Goal: Check status

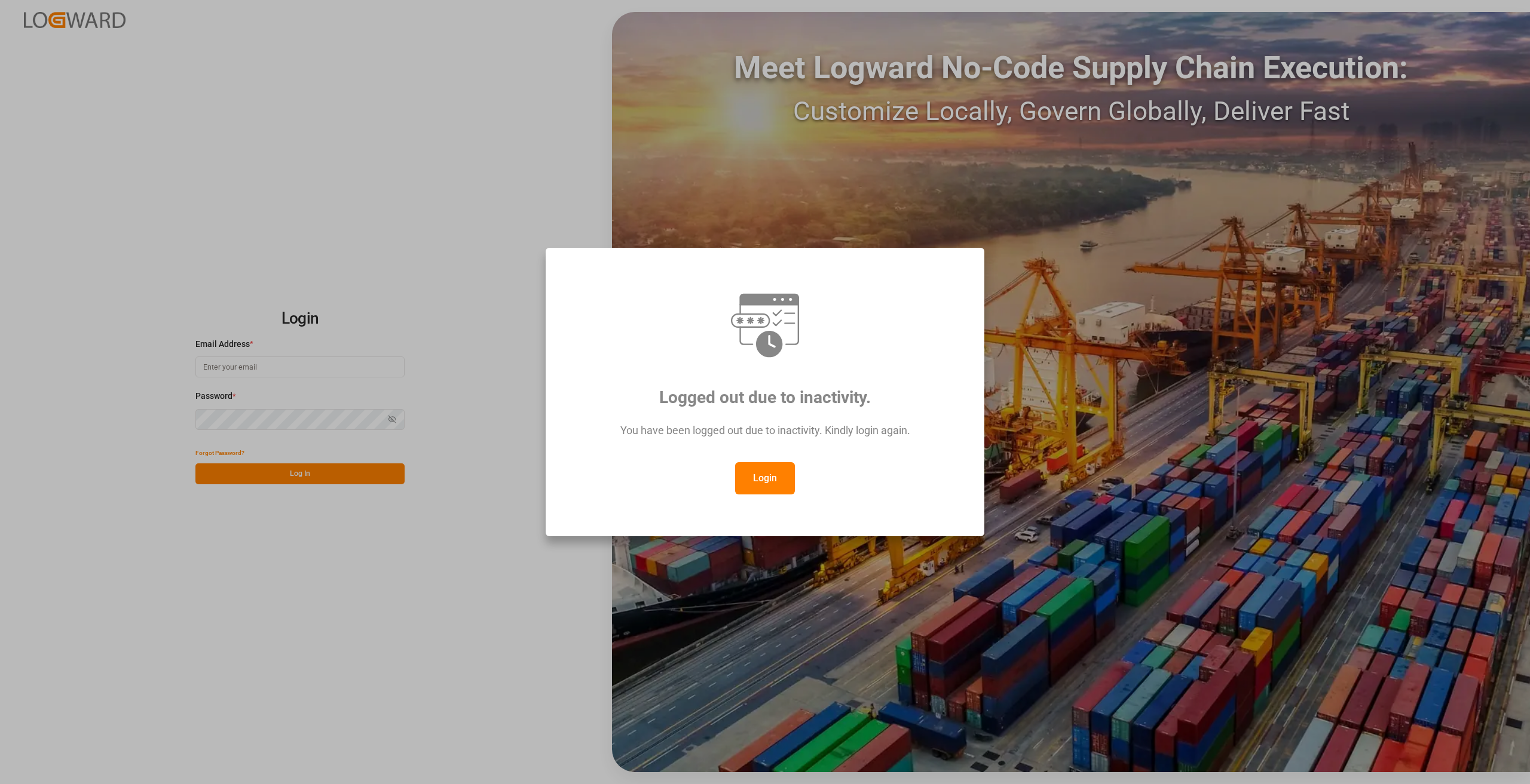
click at [770, 483] on button "Login" at bounding box center [765, 478] width 60 height 33
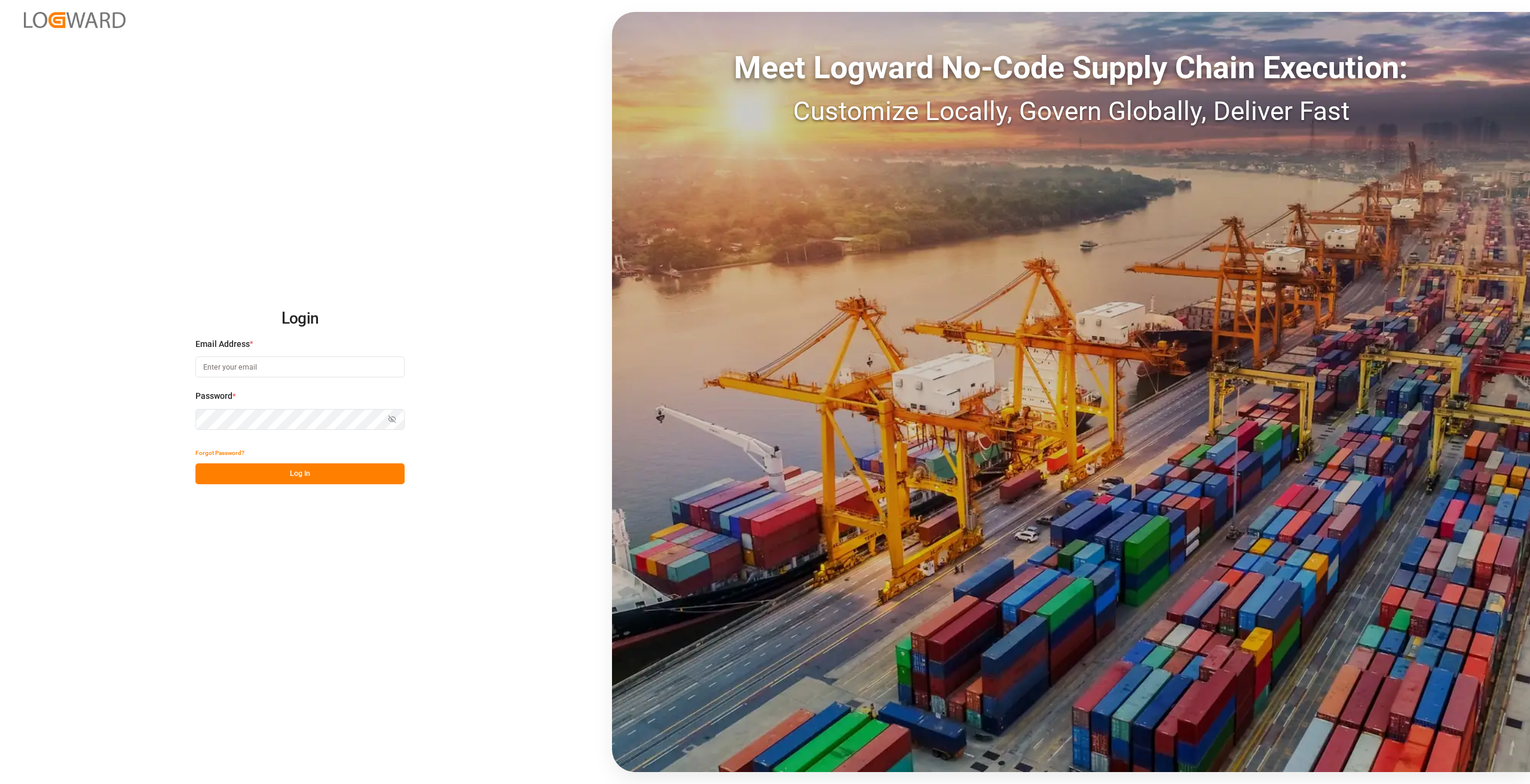
click at [318, 369] on input at bounding box center [300, 367] width 209 height 21
type input "[PERSON_NAME][EMAIL_ADDRESS][DOMAIN_NAME]"
click at [337, 468] on button "Log In" at bounding box center [300, 474] width 209 height 21
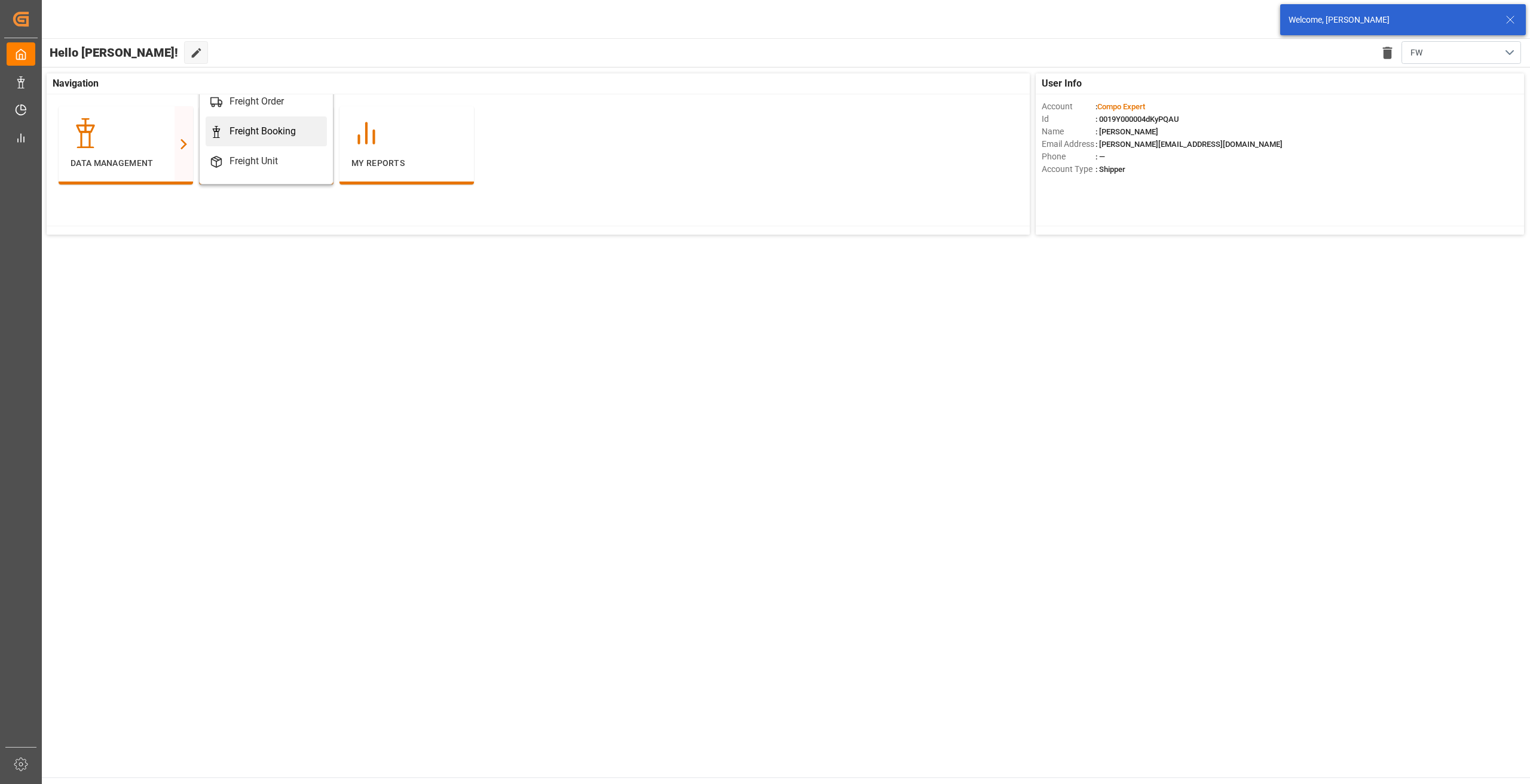
click at [241, 137] on div "Freight Booking" at bounding box center [263, 131] width 66 height 14
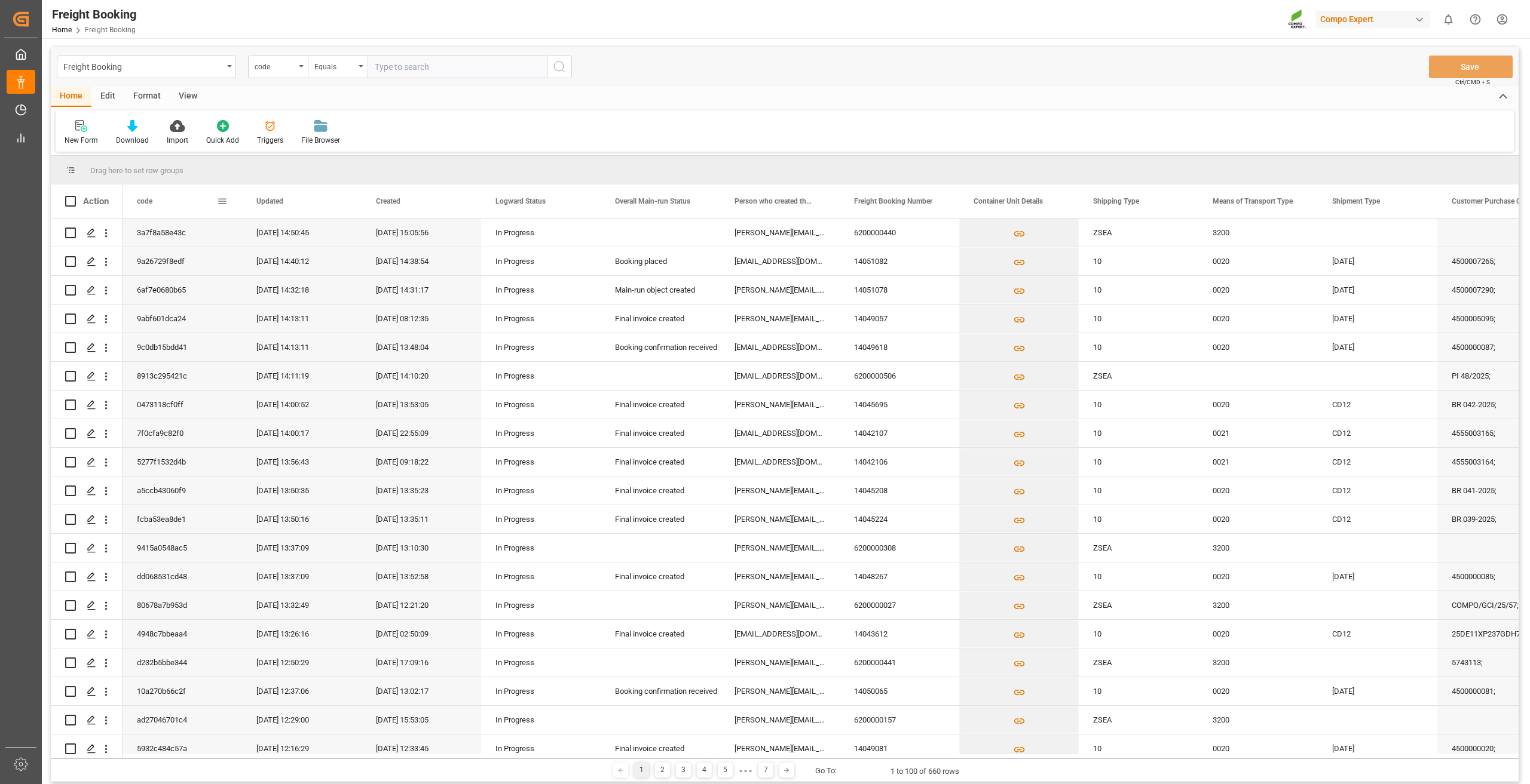
click at [223, 201] on span at bounding box center [222, 201] width 11 height 11
click at [318, 203] on span "columns" at bounding box center [322, 204] width 44 height 22
click at [224, 233] on input "Toggle Select All Columns" at bounding box center [224, 233] width 11 height 11
checkbox input "false"
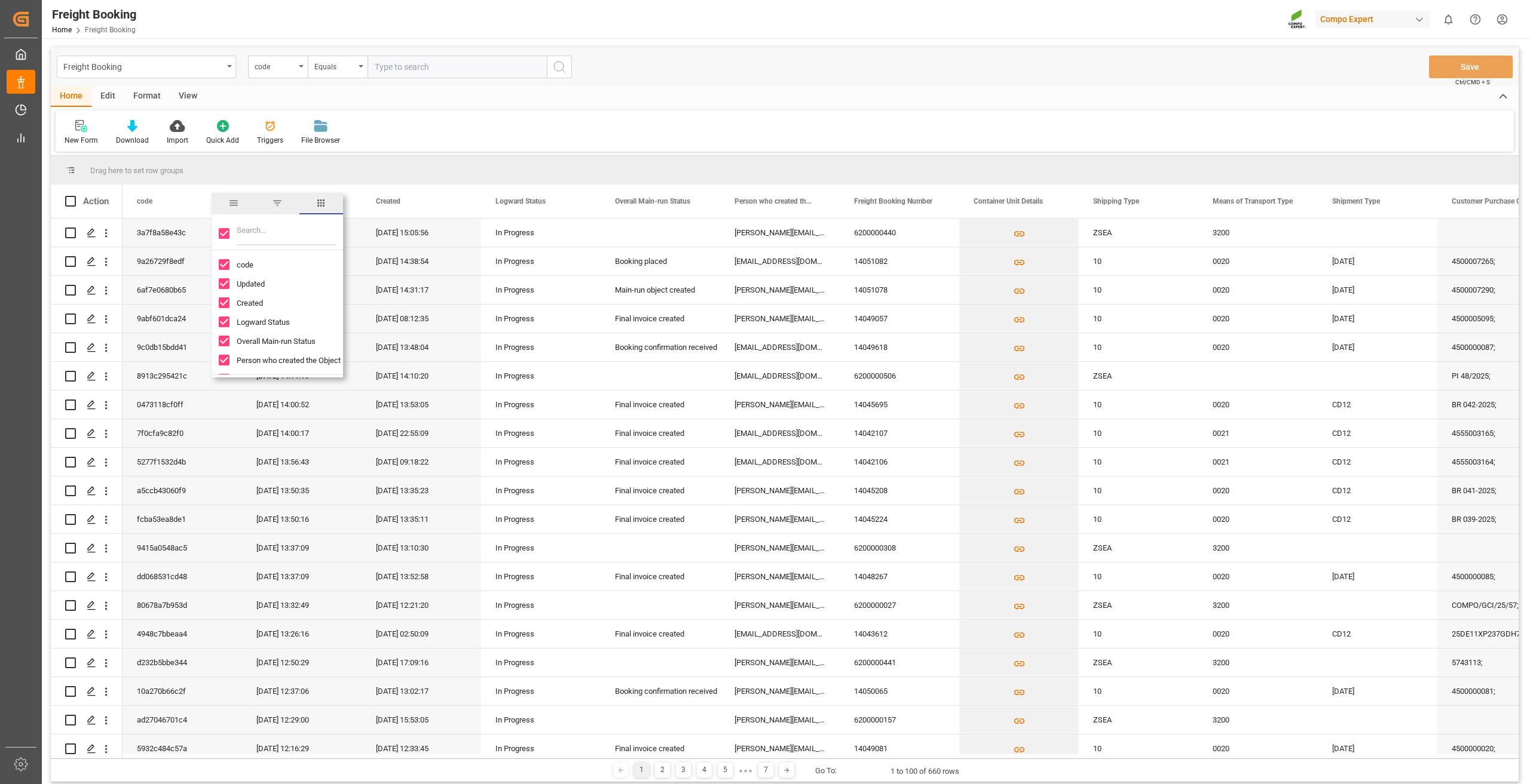
checkbox input "false"
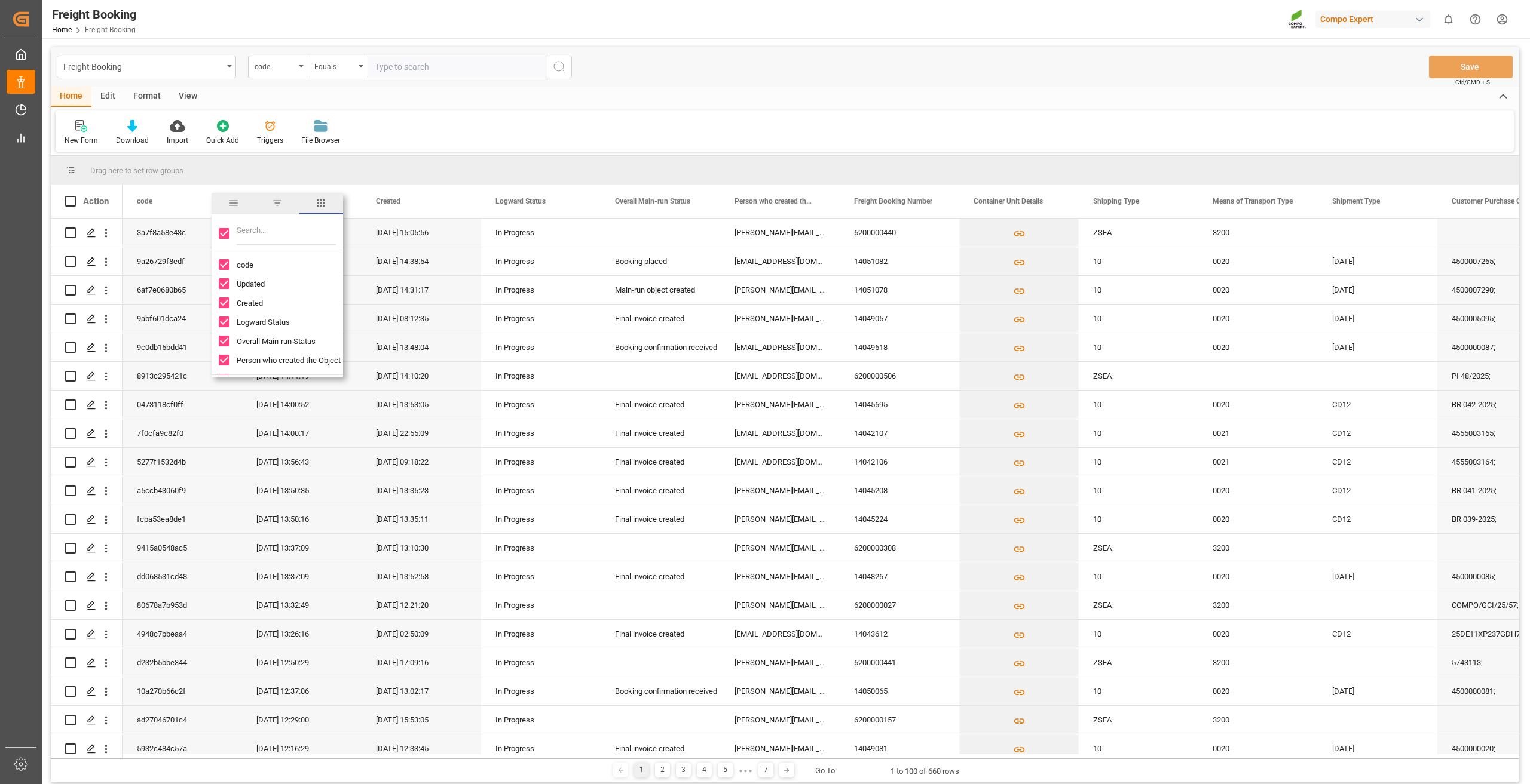
checkbox input "false"
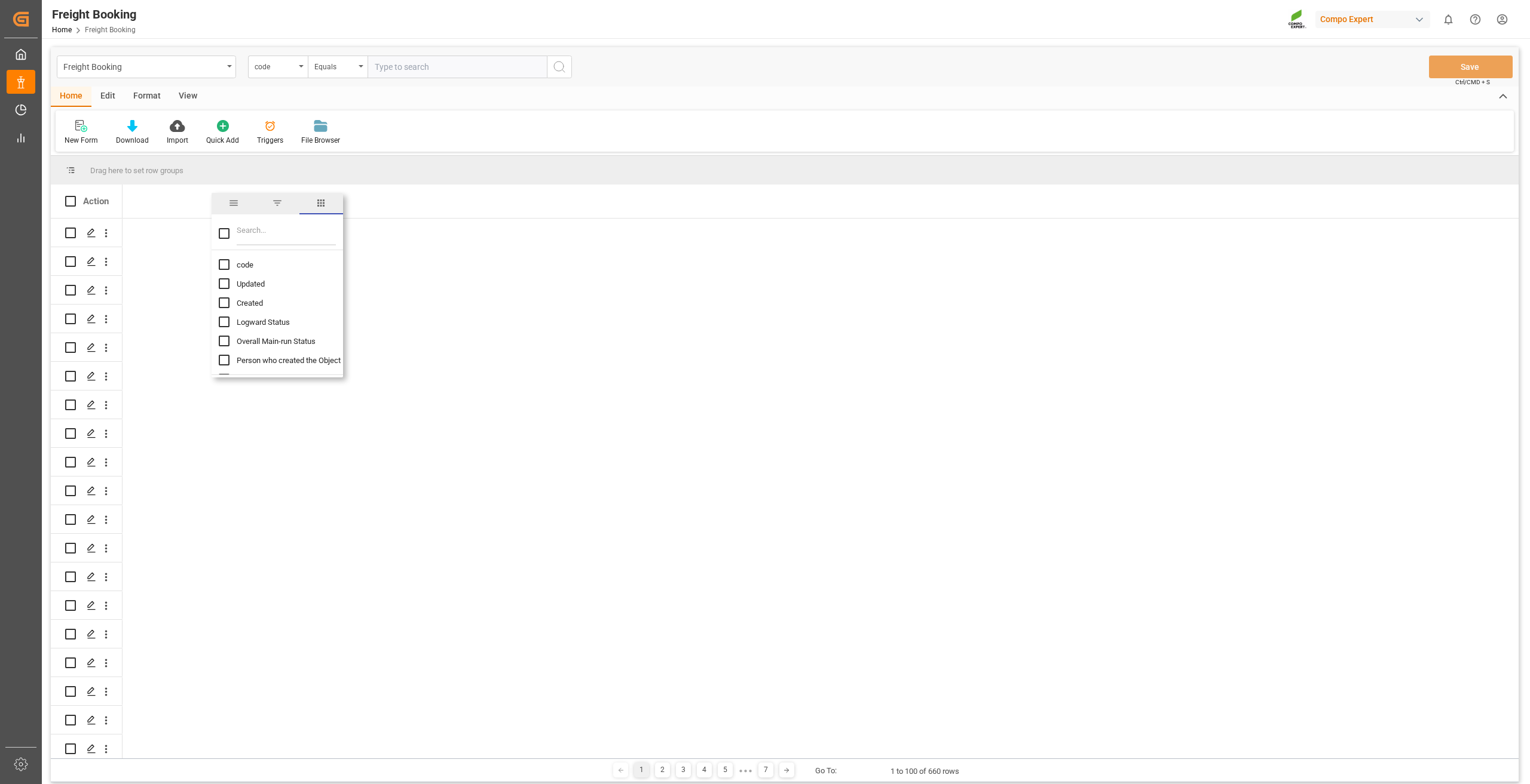
click at [251, 229] on input "Filter Columns Input" at bounding box center [286, 233] width 99 height 24
type input "ETS"
click at [249, 259] on div "ETS from COMPO EXPERT" at bounding box center [284, 265] width 131 height 19
click at [225, 266] on input "ETS from COMPO EXPERT column toggle visibility (hidden)" at bounding box center [224, 265] width 11 height 11
checkbox input "true"
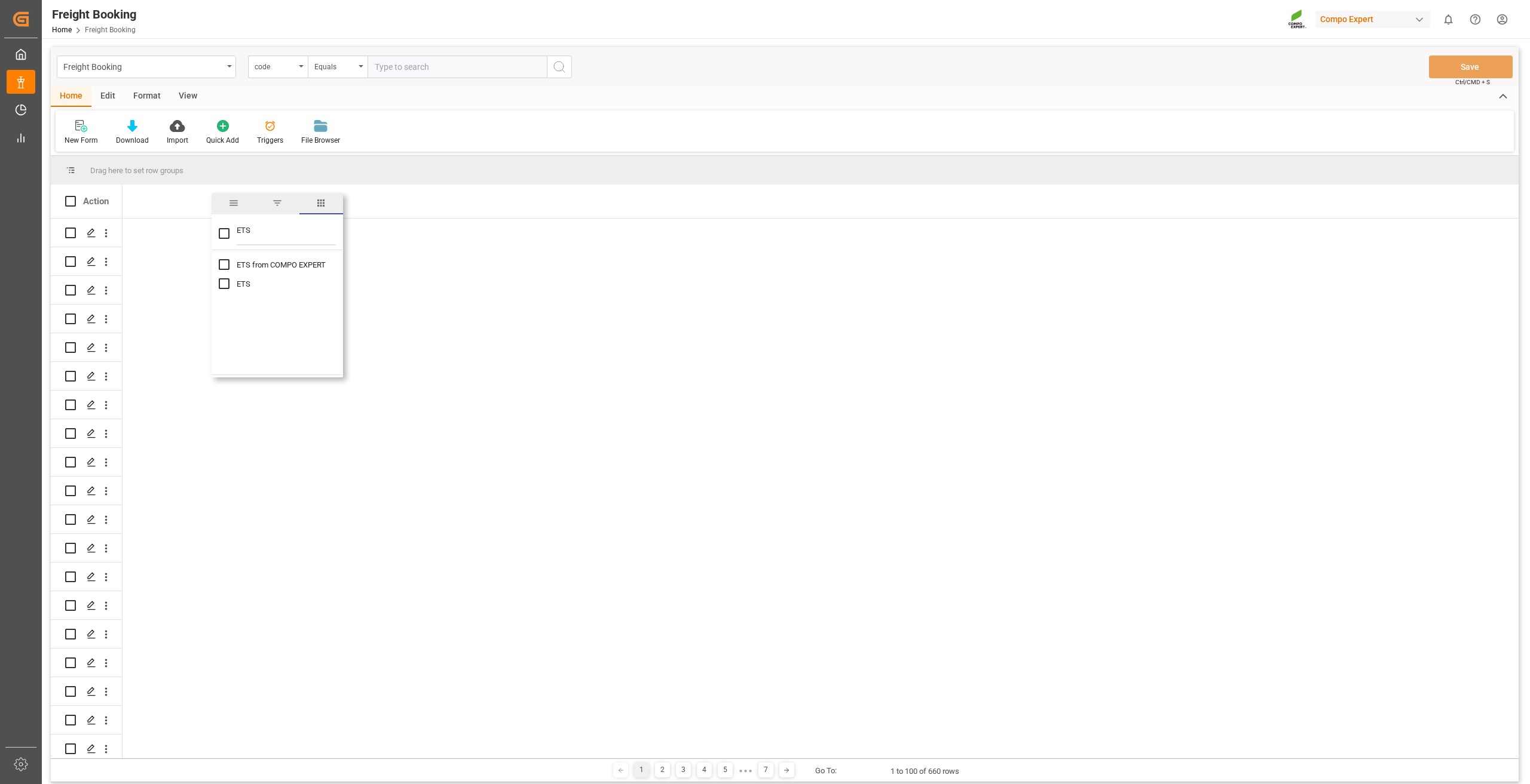
checkbox input "false"
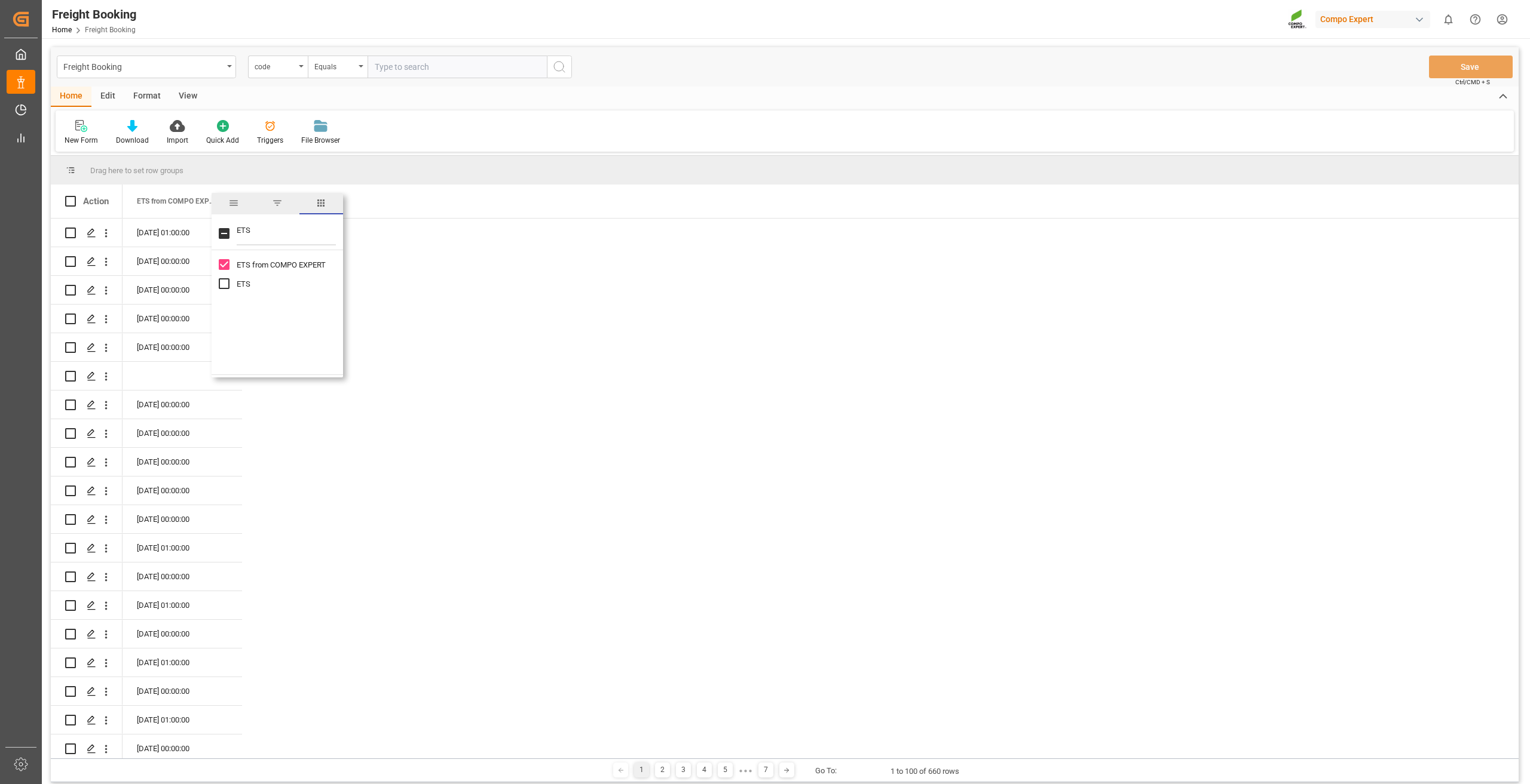
click at [225, 284] on input "ETS column toggle visibility (hidden)" at bounding box center [224, 284] width 11 height 11
checkbox input "true"
drag, startPoint x: 258, startPoint y: 233, endPoint x: 224, endPoint y: 233, distance: 34.0
click at [224, 233] on div "ETS" at bounding box center [277, 233] width 131 height 33
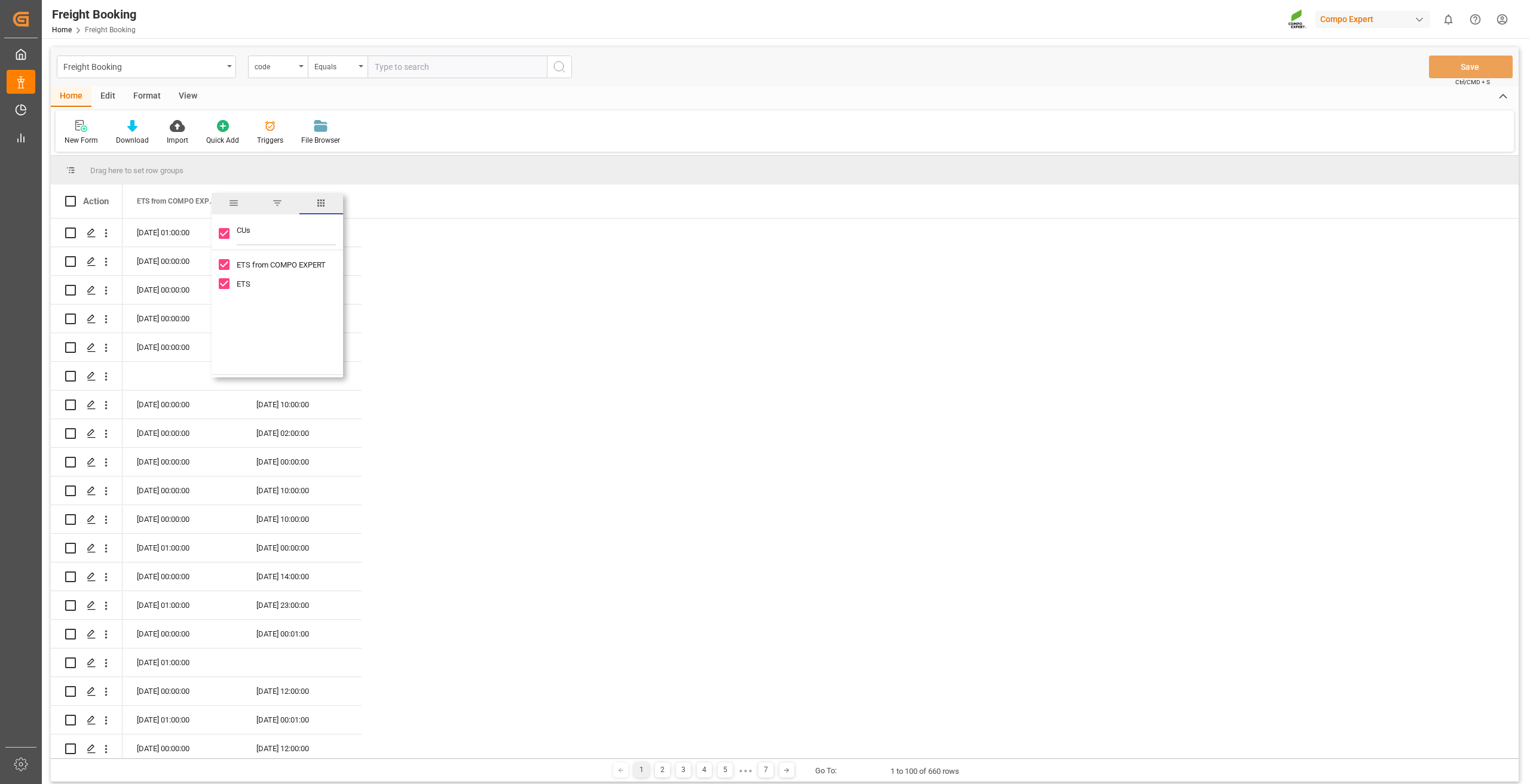
type input "CUst"
checkbox input "false"
click at [245, 232] on input "CUstomer o" at bounding box center [286, 233] width 99 height 24
click at [306, 235] on input "Customer o" at bounding box center [286, 233] width 99 height 24
drag, startPoint x: 297, startPoint y: 226, endPoint x: 233, endPoint y: 235, distance: 64.6
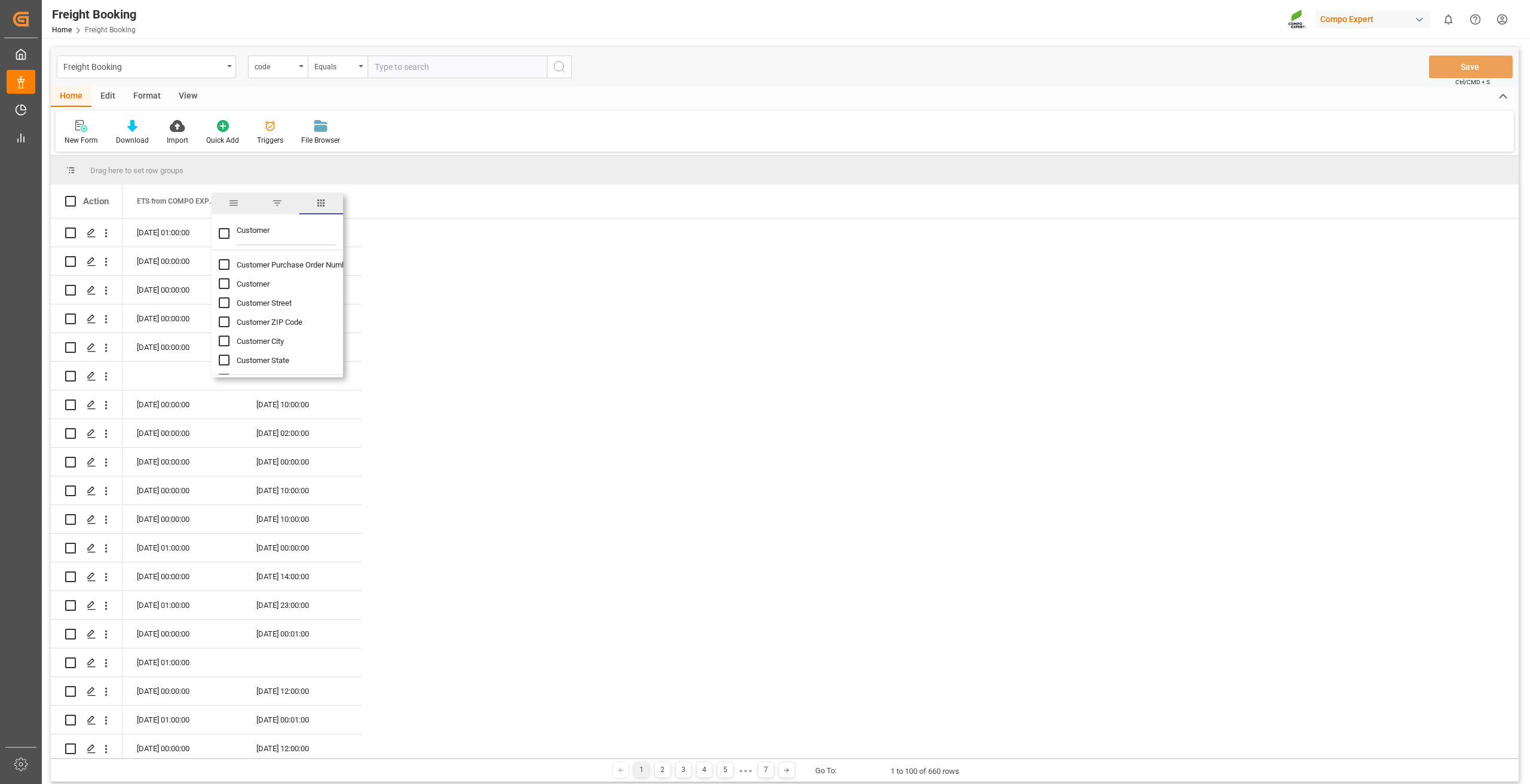
click at [233, 235] on div "Customer" at bounding box center [277, 233] width 131 height 33
type input "SAP"
click at [225, 262] on input "SAP Order Numbers column toggle visibility (hidden)" at bounding box center [224, 265] width 11 height 11
checkbox input "true"
checkbox input "false"
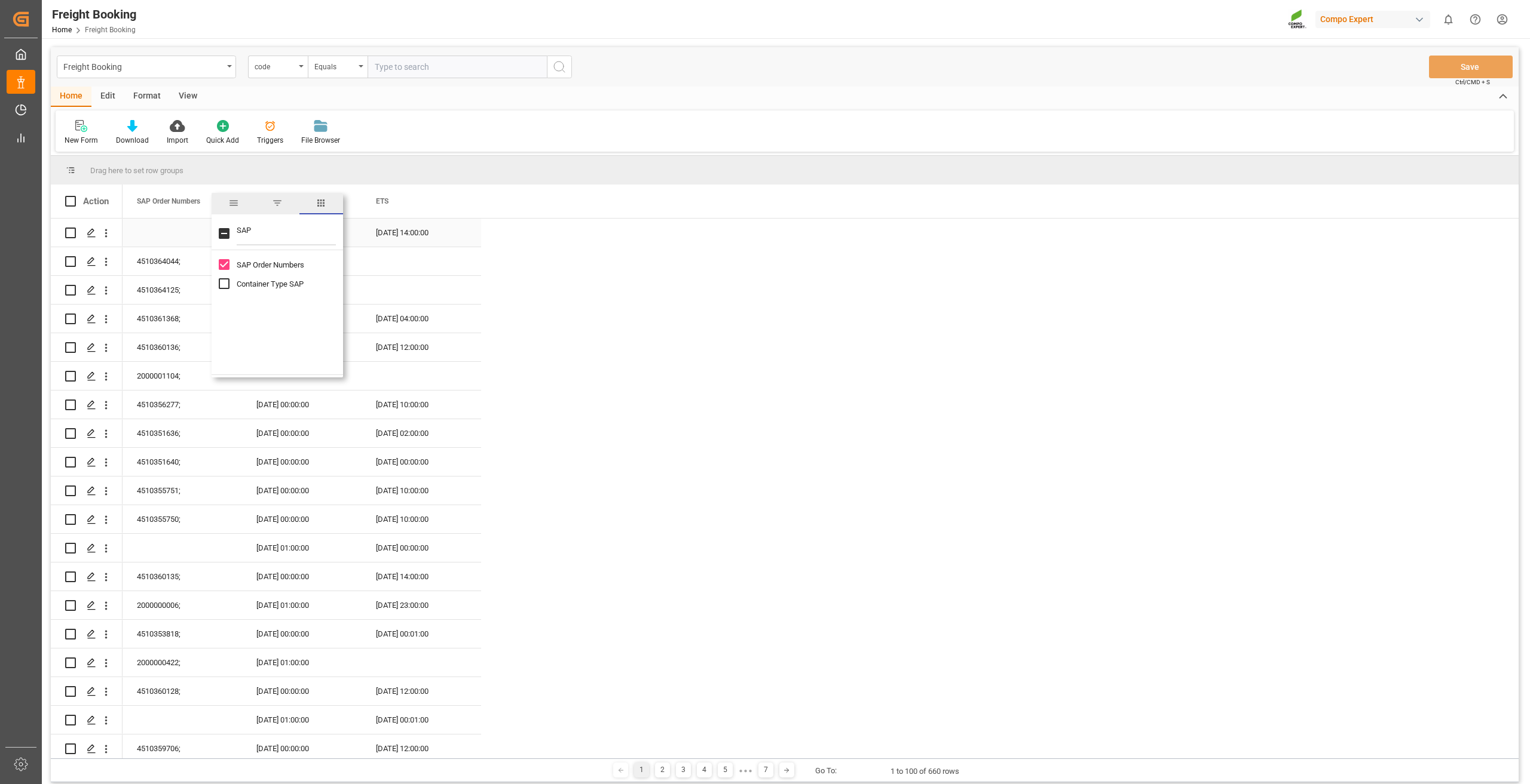
drag, startPoint x: 266, startPoint y: 226, endPoint x: 179, endPoint y: 226, distance: 87.0
click at [179, 226] on div "Drag here to set row groups Drag here to set column labels Action ETS from COMP…" at bounding box center [785, 458] width 1468 height 603
click at [462, 201] on span at bounding box center [461, 201] width 11 height 11
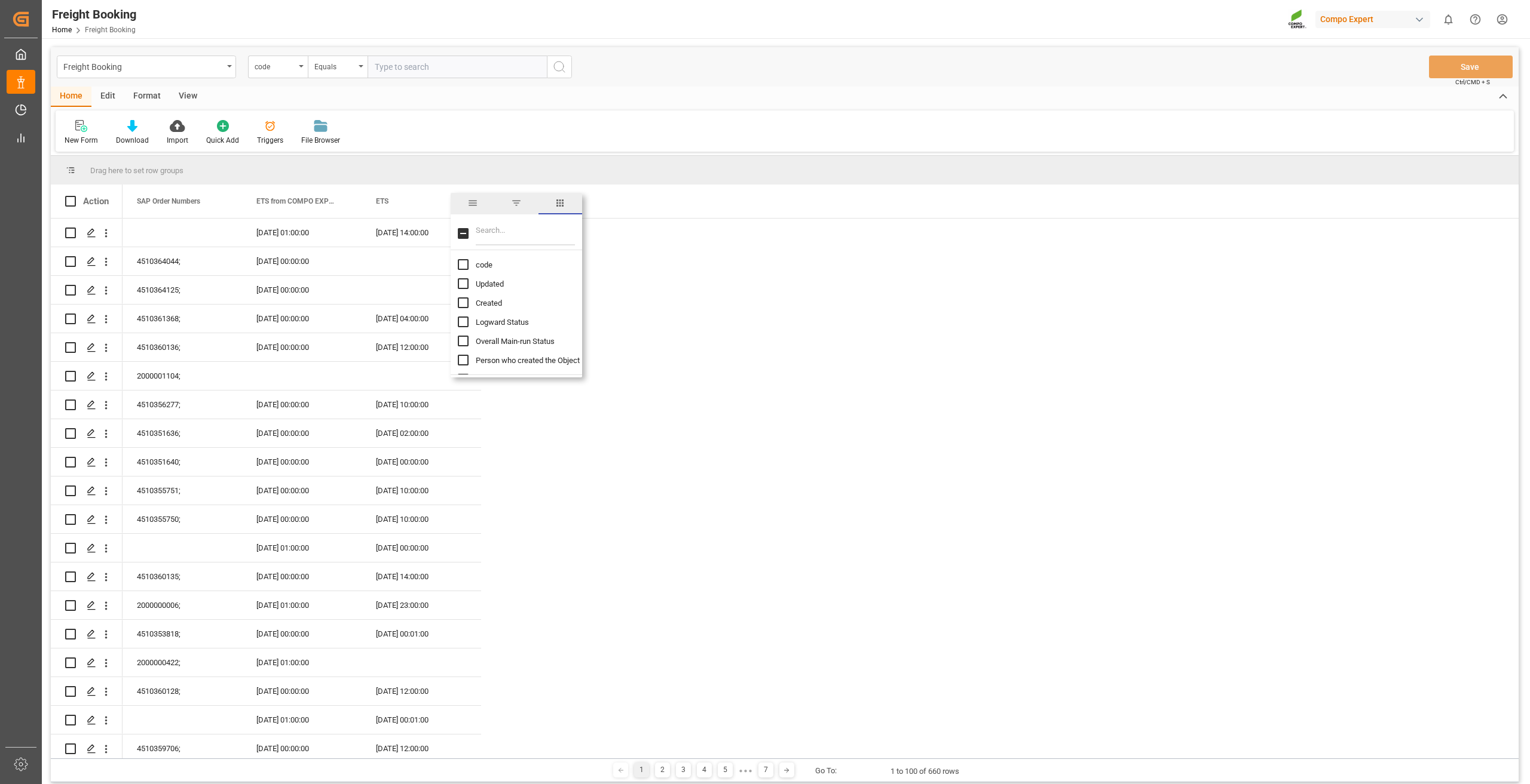
click at [500, 234] on input "Filter Columns Input" at bounding box center [526, 233] width 99 height 24
type input "c"
checkbox input "false"
click at [105, 316] on icon "open menu" at bounding box center [107, 319] width 13 height 13
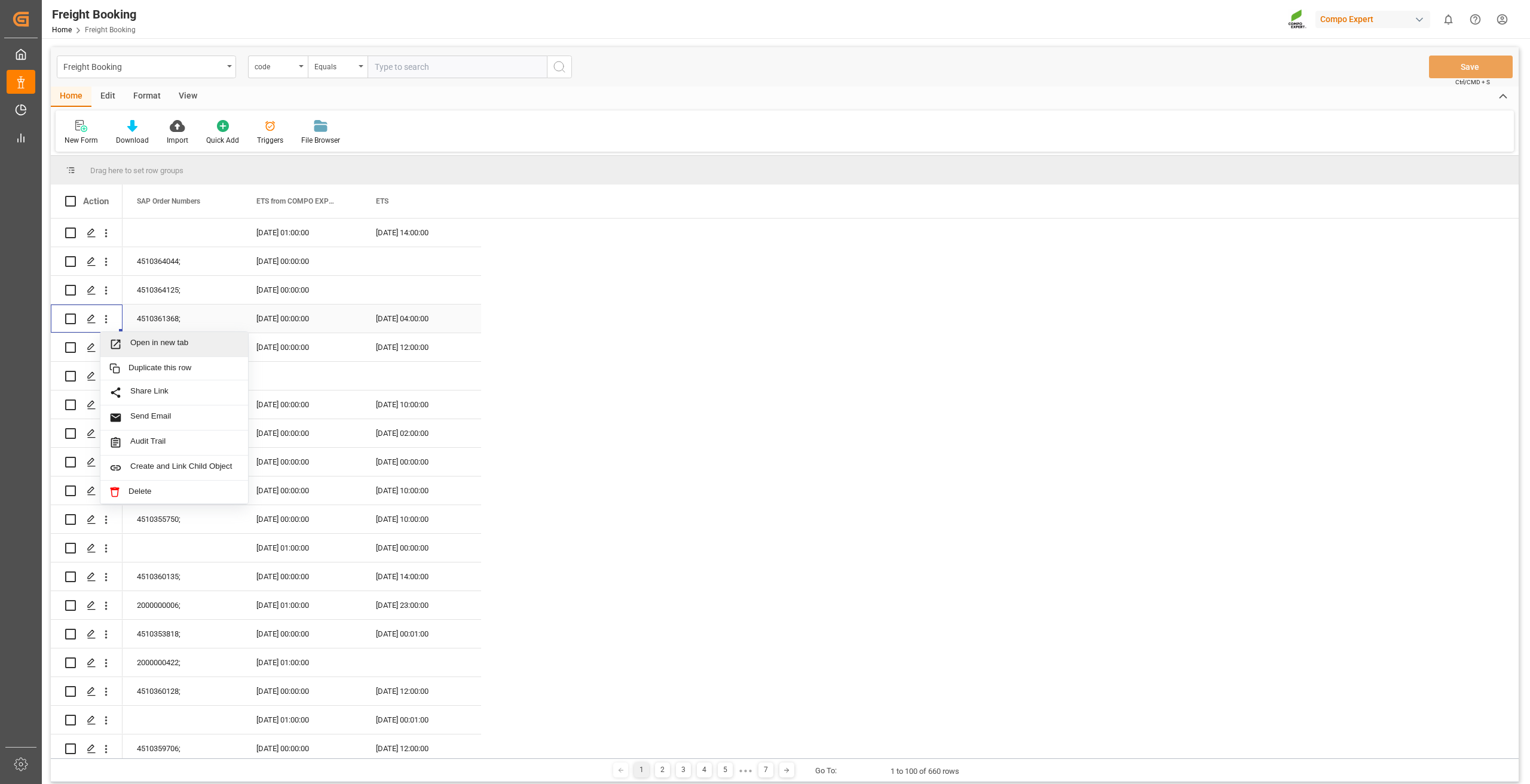
click at [135, 340] on span "Open in new tab" at bounding box center [184, 344] width 109 height 13
click at [343, 201] on span at bounding box center [342, 201] width 11 height 11
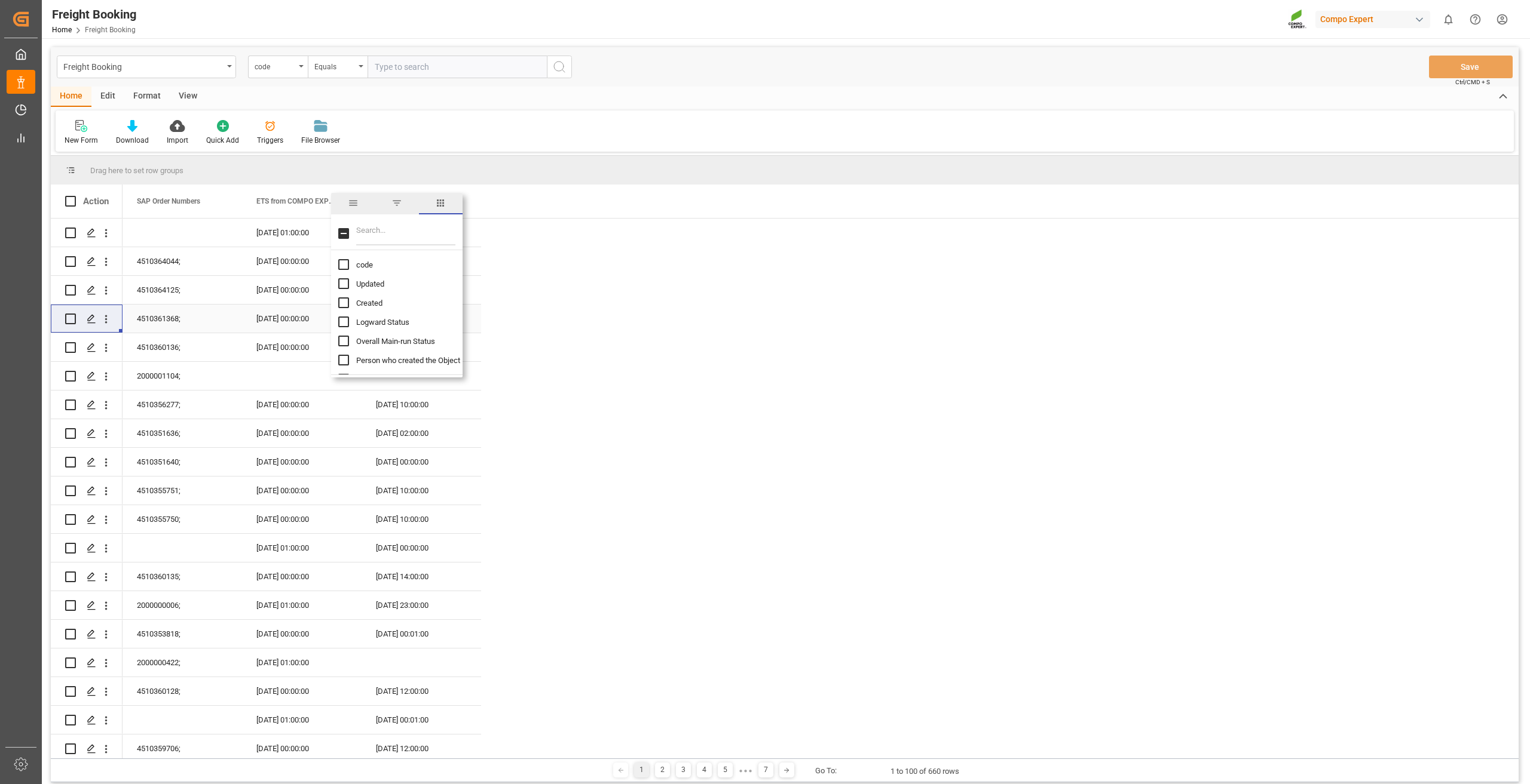
click at [423, 228] on input "Filter Columns Input" at bounding box center [406, 233] width 99 height 24
type input "freight"
click at [347, 265] on div "Freight Booking Number" at bounding box center [404, 265] width 131 height 19
click at [346, 265] on input "Freight Booking Number column toggle visibility (hidden)" at bounding box center [343, 265] width 11 height 11
checkbox input "true"
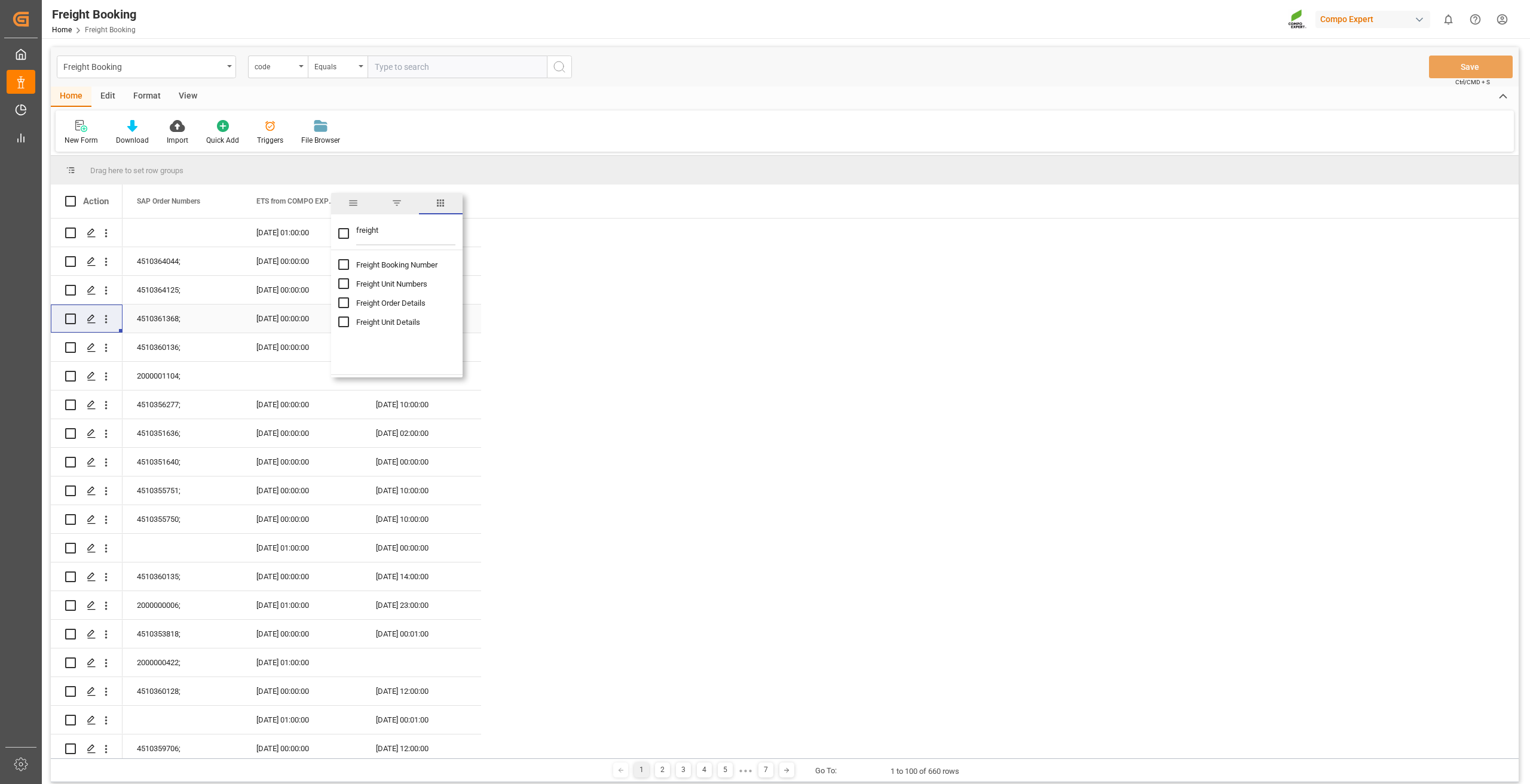
checkbox input "false"
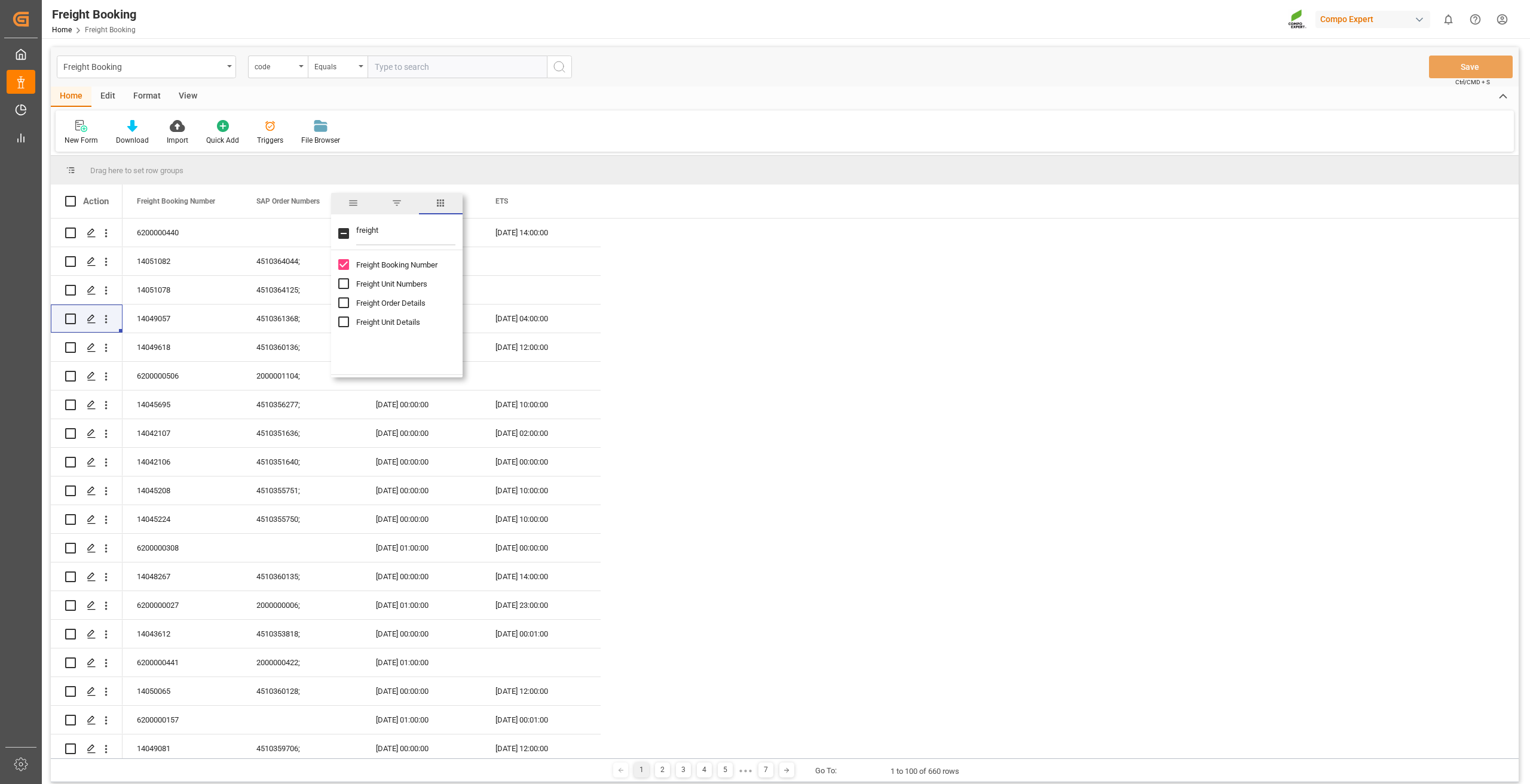
click at [463, 205] on span at bounding box center [461, 201] width 11 height 11
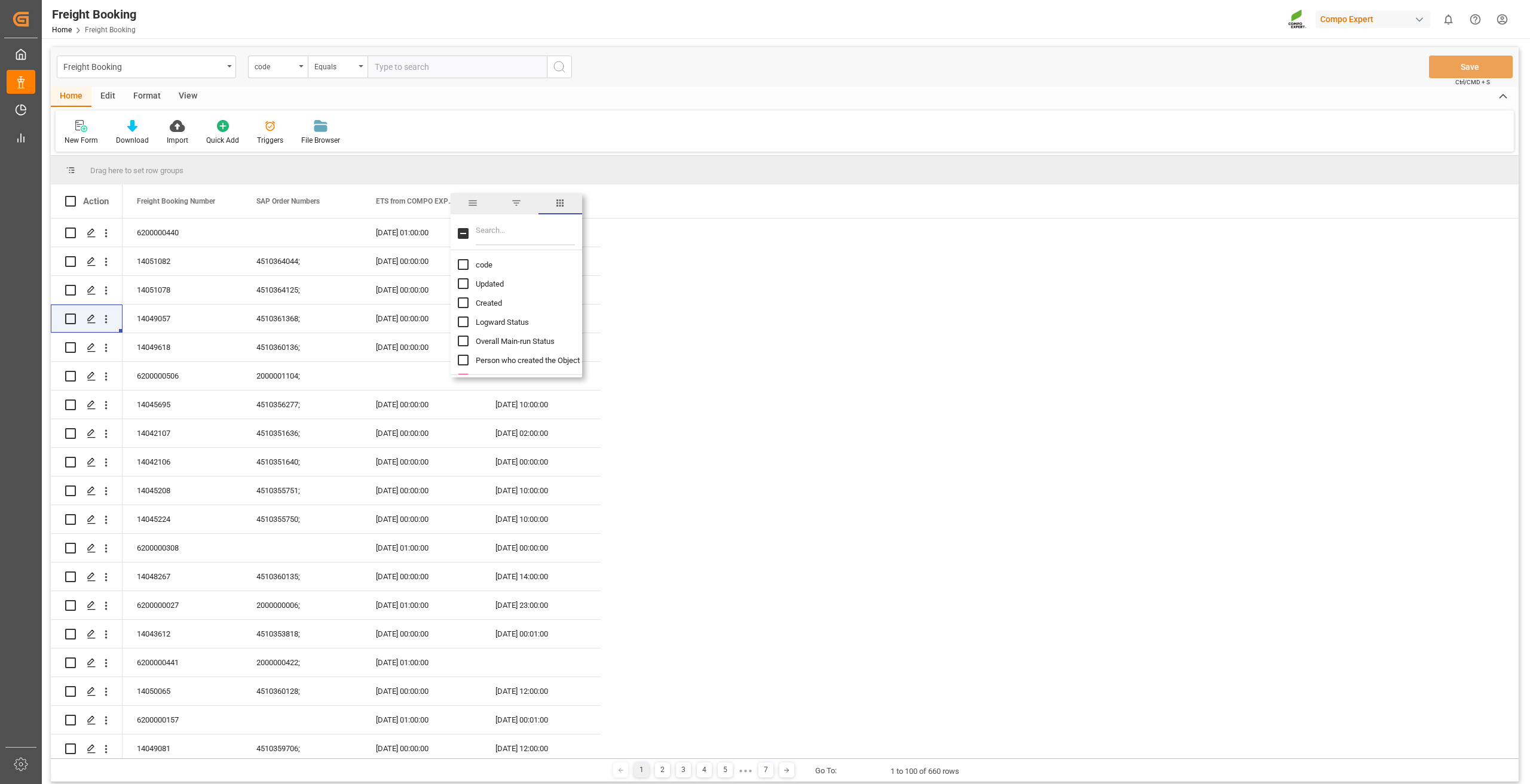
click at [518, 202] on span "filter" at bounding box center [516, 203] width 11 height 11
click at [511, 237] on div "Equals" at bounding box center [511, 236] width 100 height 9
click at [499, 277] on div "Less than" at bounding box center [517, 274] width 117 height 19
click at [571, 263] on input "date" at bounding box center [517, 265] width 117 height 24
type input "[DATE]"
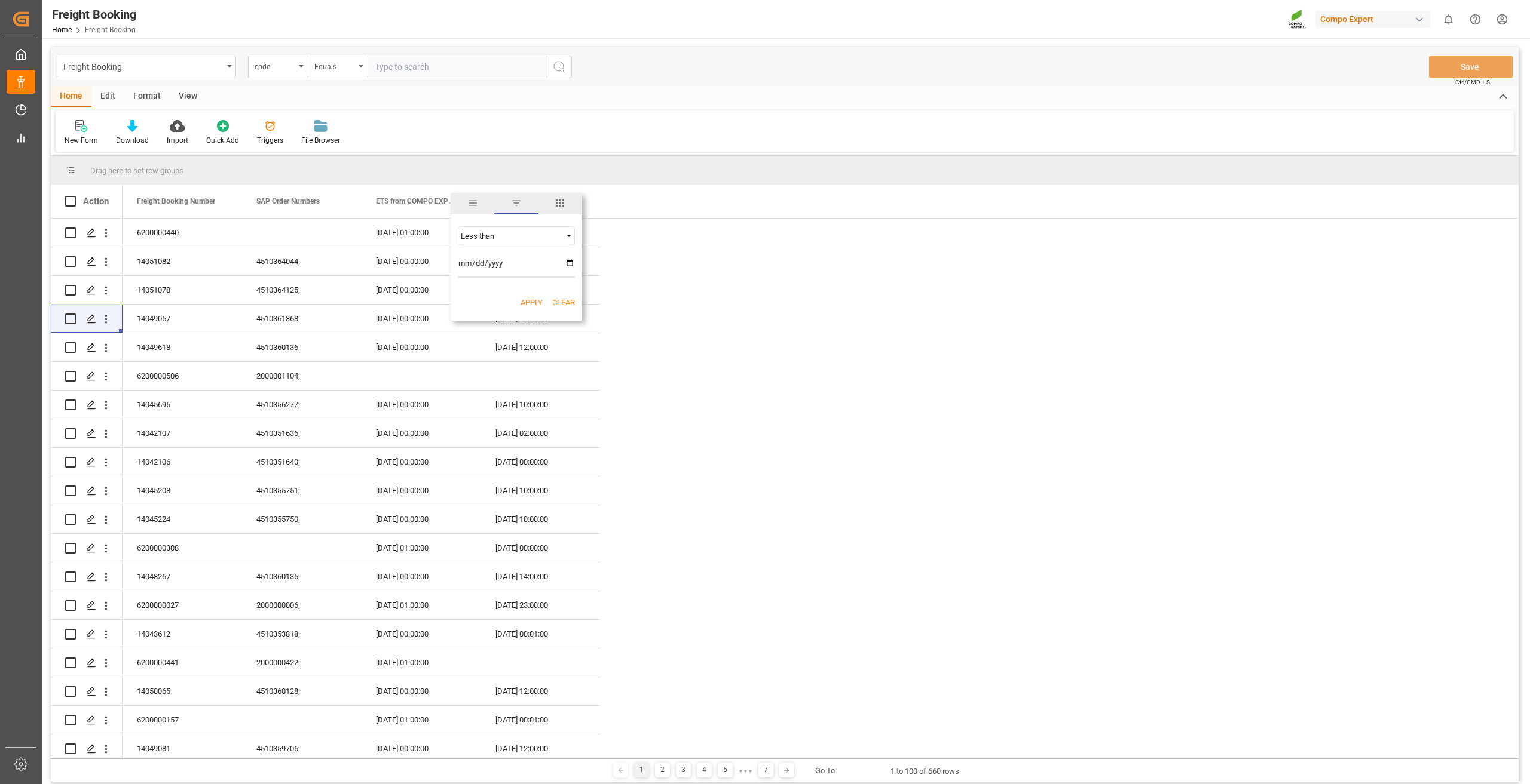
click at [529, 297] on button "Apply" at bounding box center [531, 303] width 22 height 12
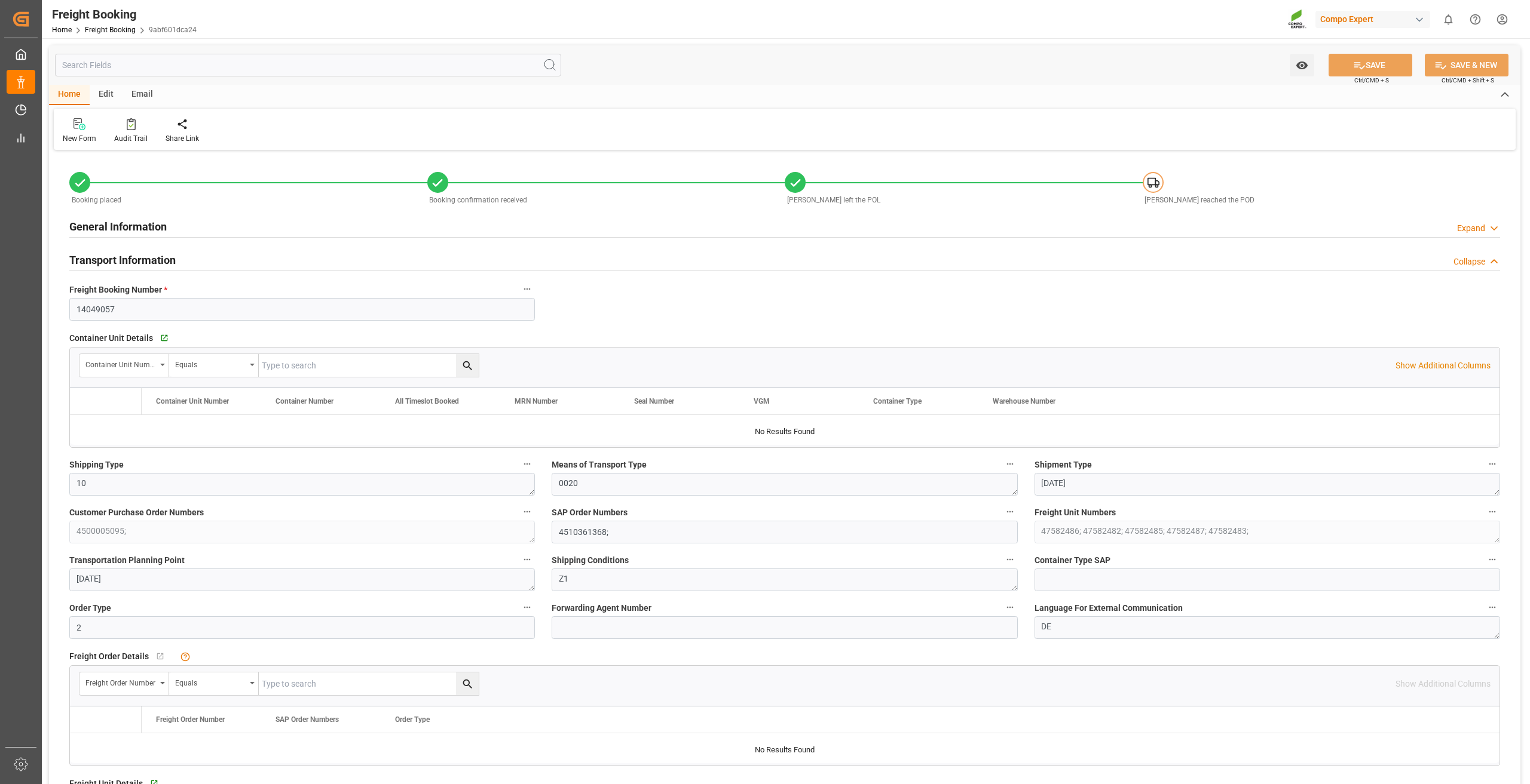
type input "MSCU"
type input "9687526"
type input "ESVLC"
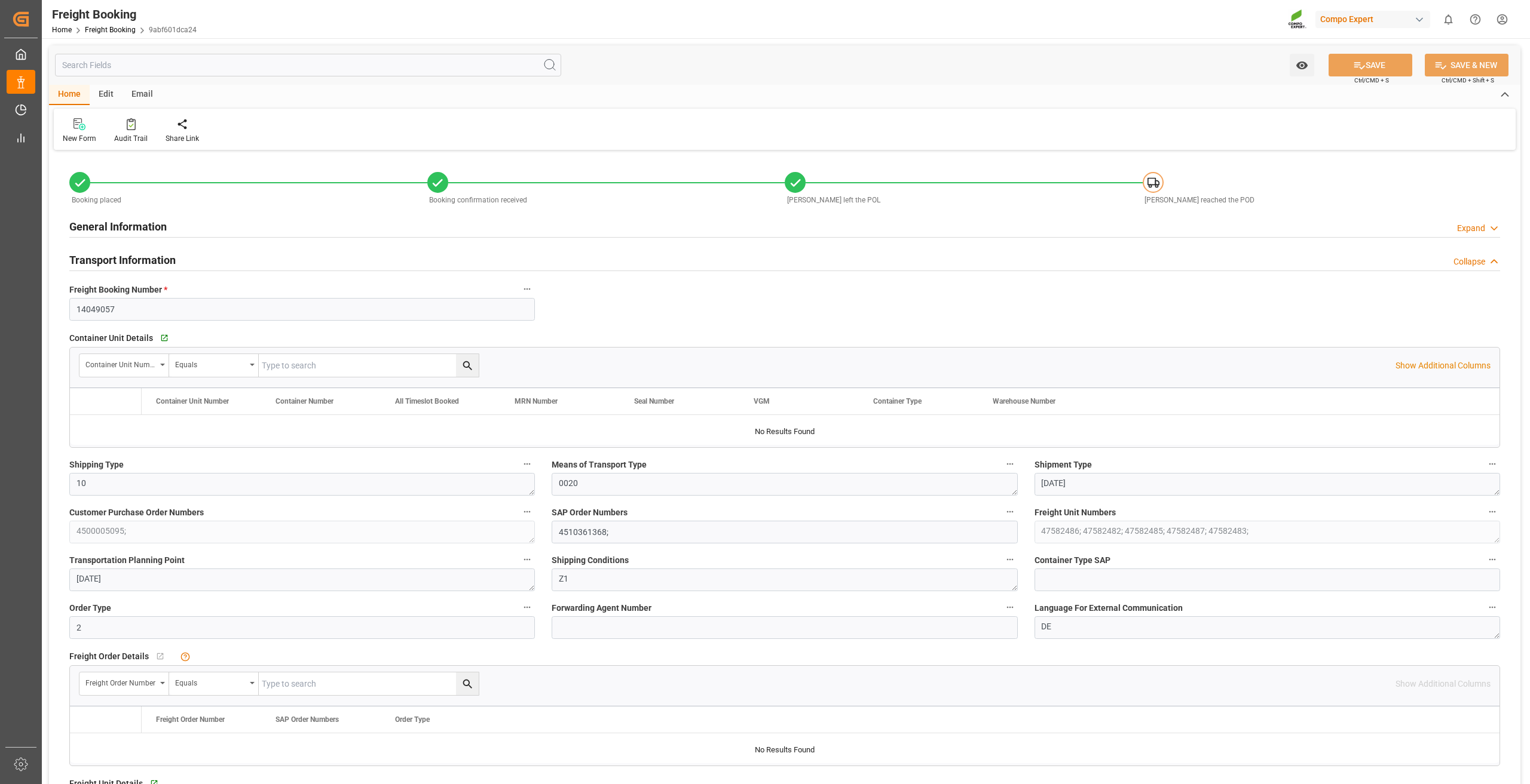
type input "BRPNG"
type input "100"
type input "122880"
type input "29.08.2025 00:00"
type input "02.08.2025 00:00"
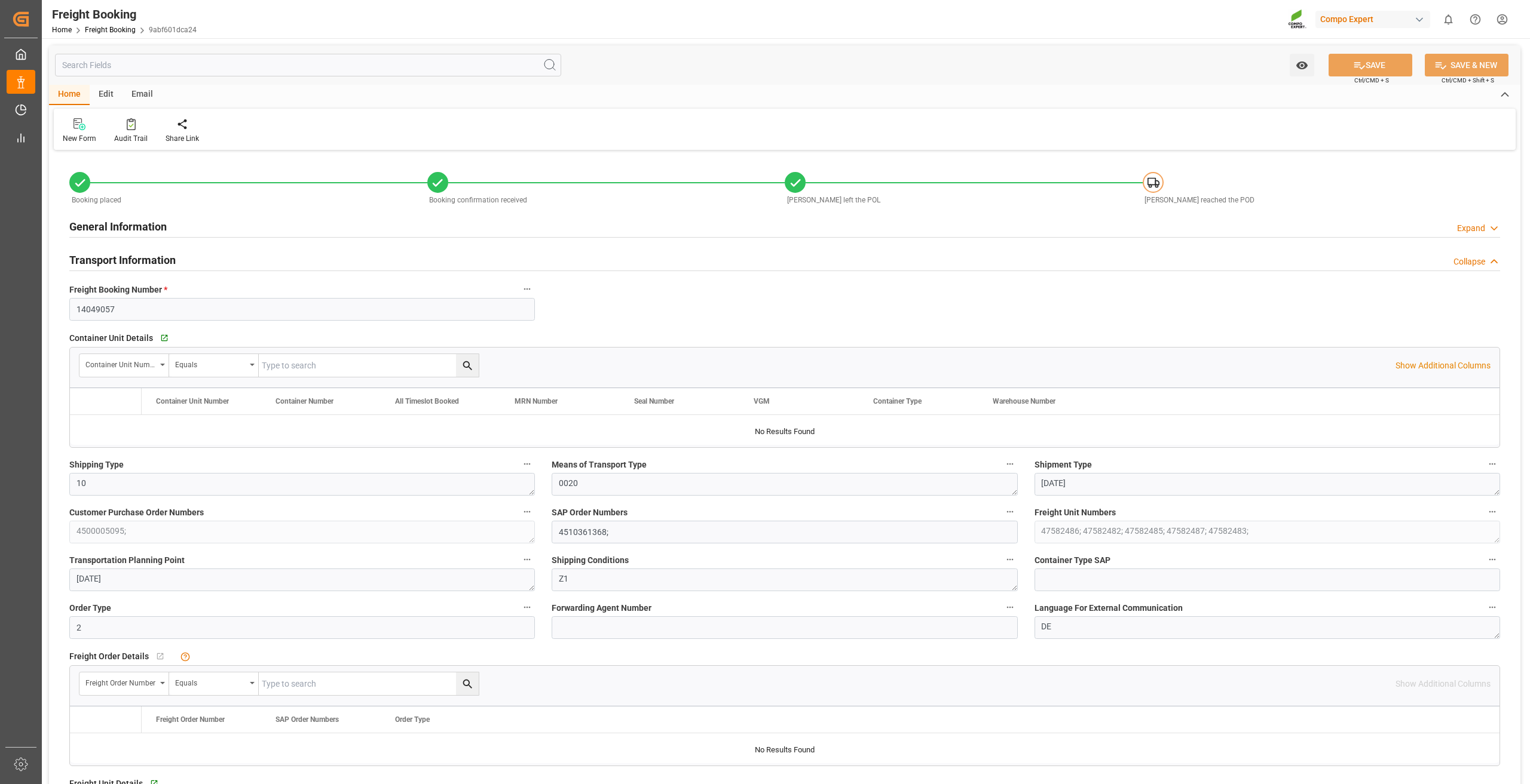
type input "14.08.2025 00:00"
type input "02.08.2025 04:00"
type input "17.08.2025 12:00"
type input "29.07.2025"
type input "11.07.2025 08:14"
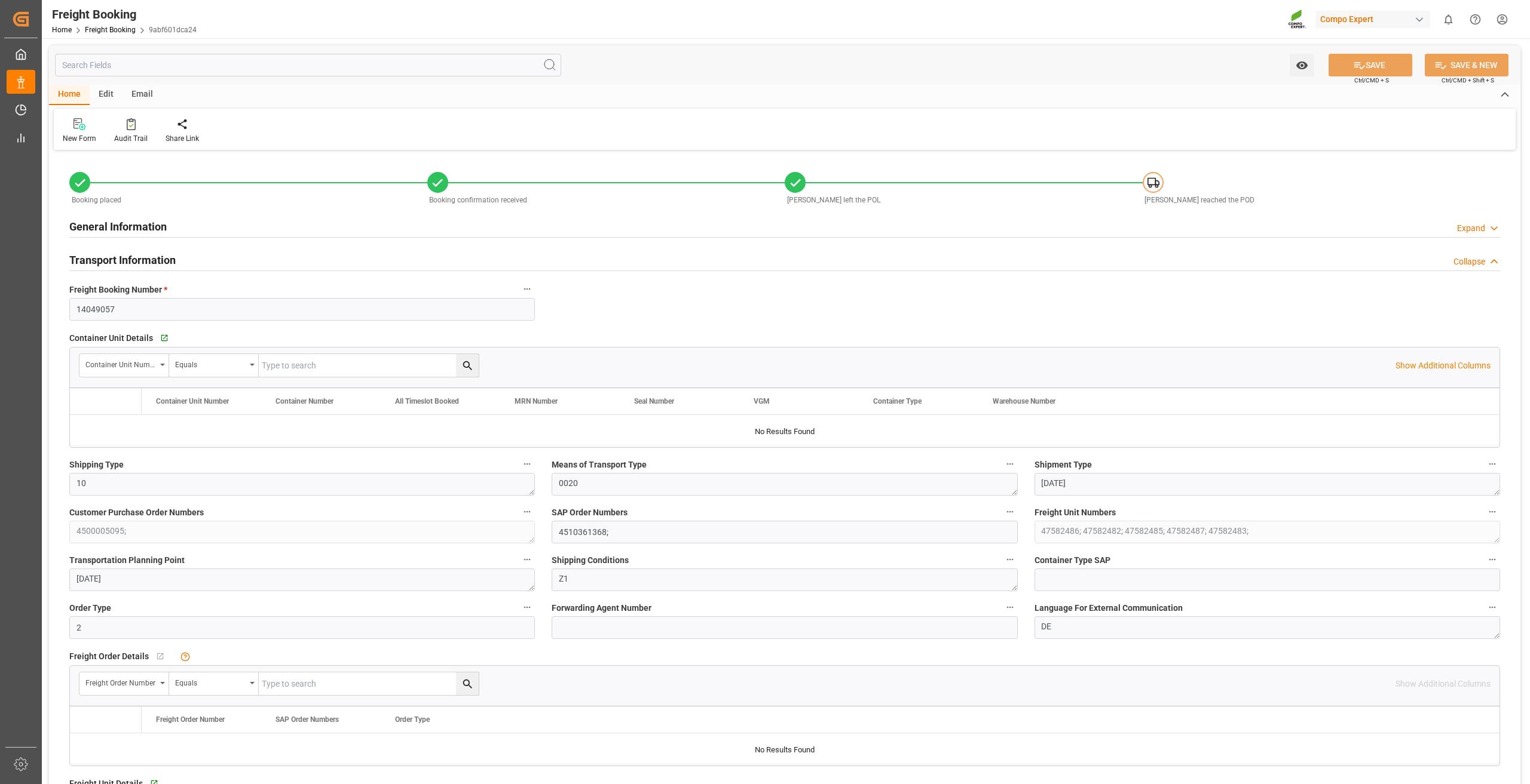
type input "11.07.2025 08:14"
type input "14.07.2025 08:32"
type input "02.08.2025 16:10"
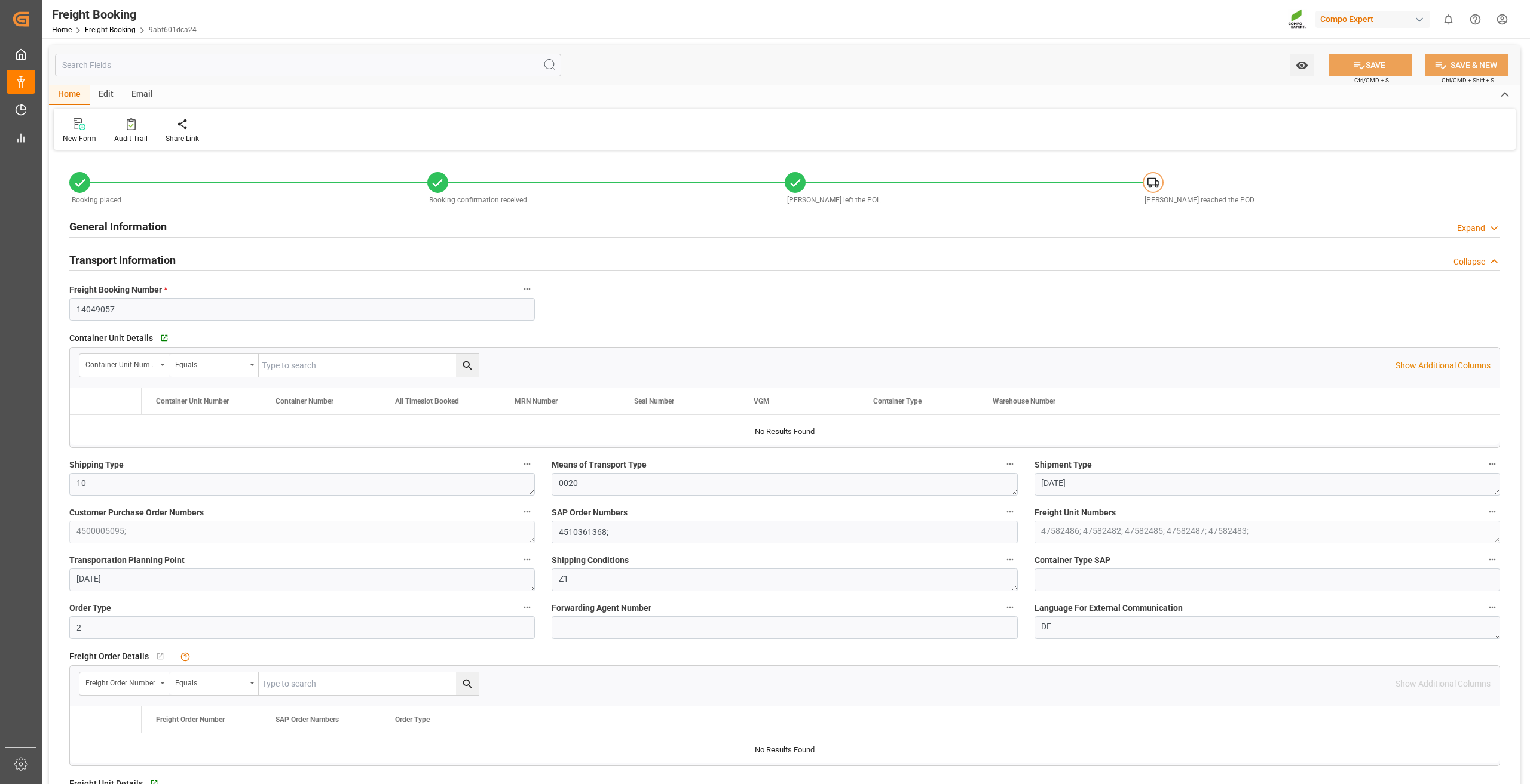
type input "02.08.2025 16:10"
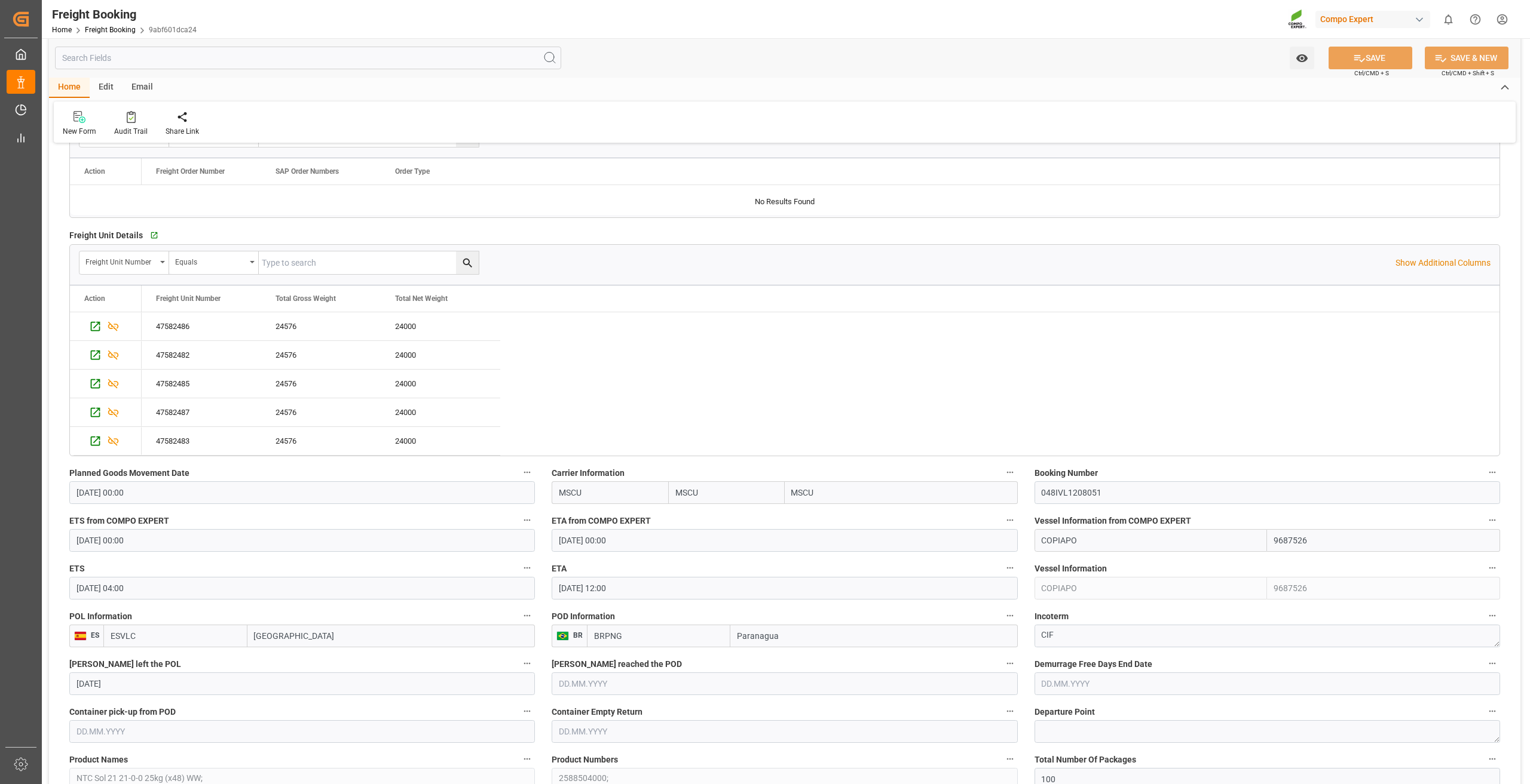
scroll to position [836, 0]
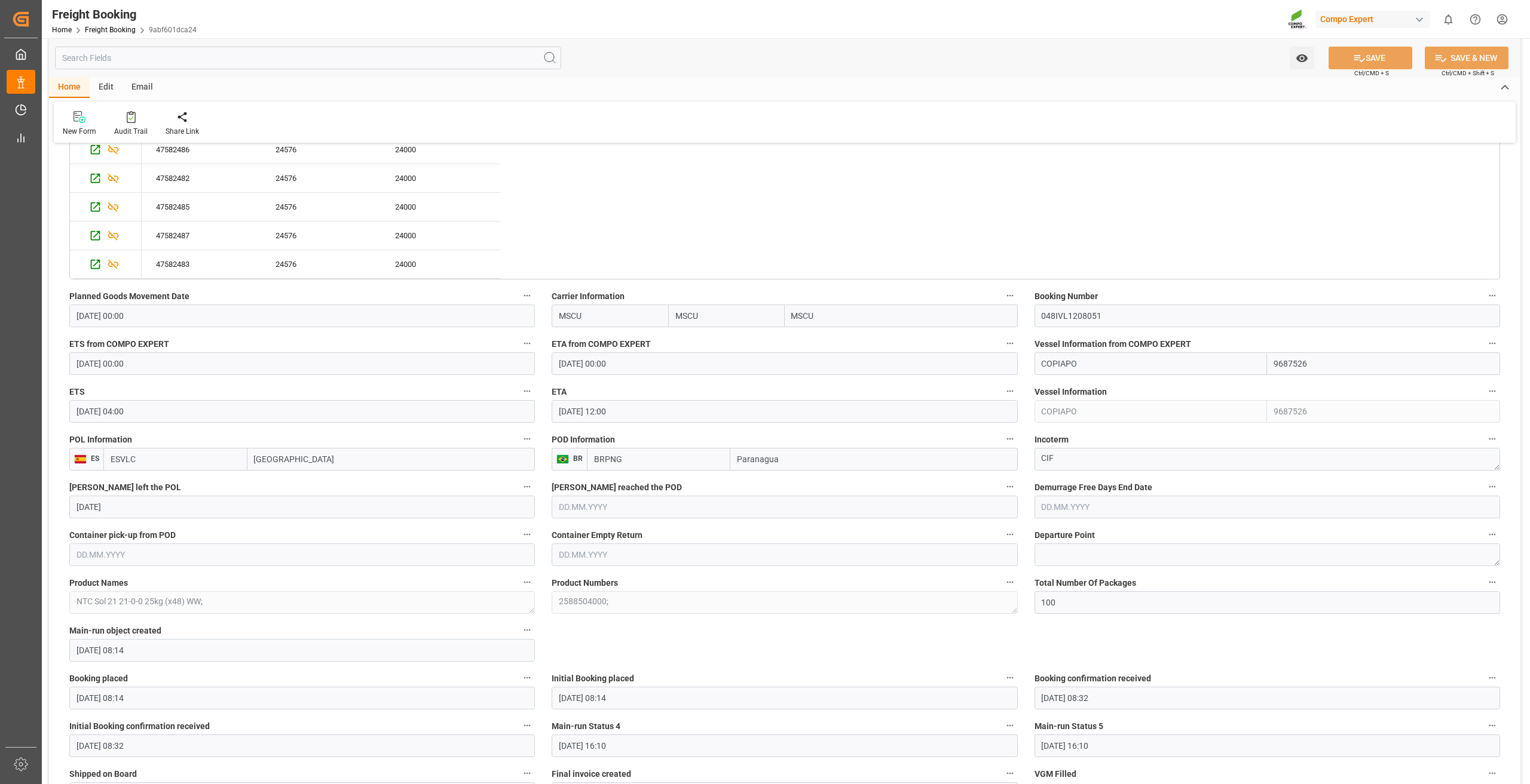
click at [142, 500] on input "29.07.2025" at bounding box center [302, 507] width 466 height 23
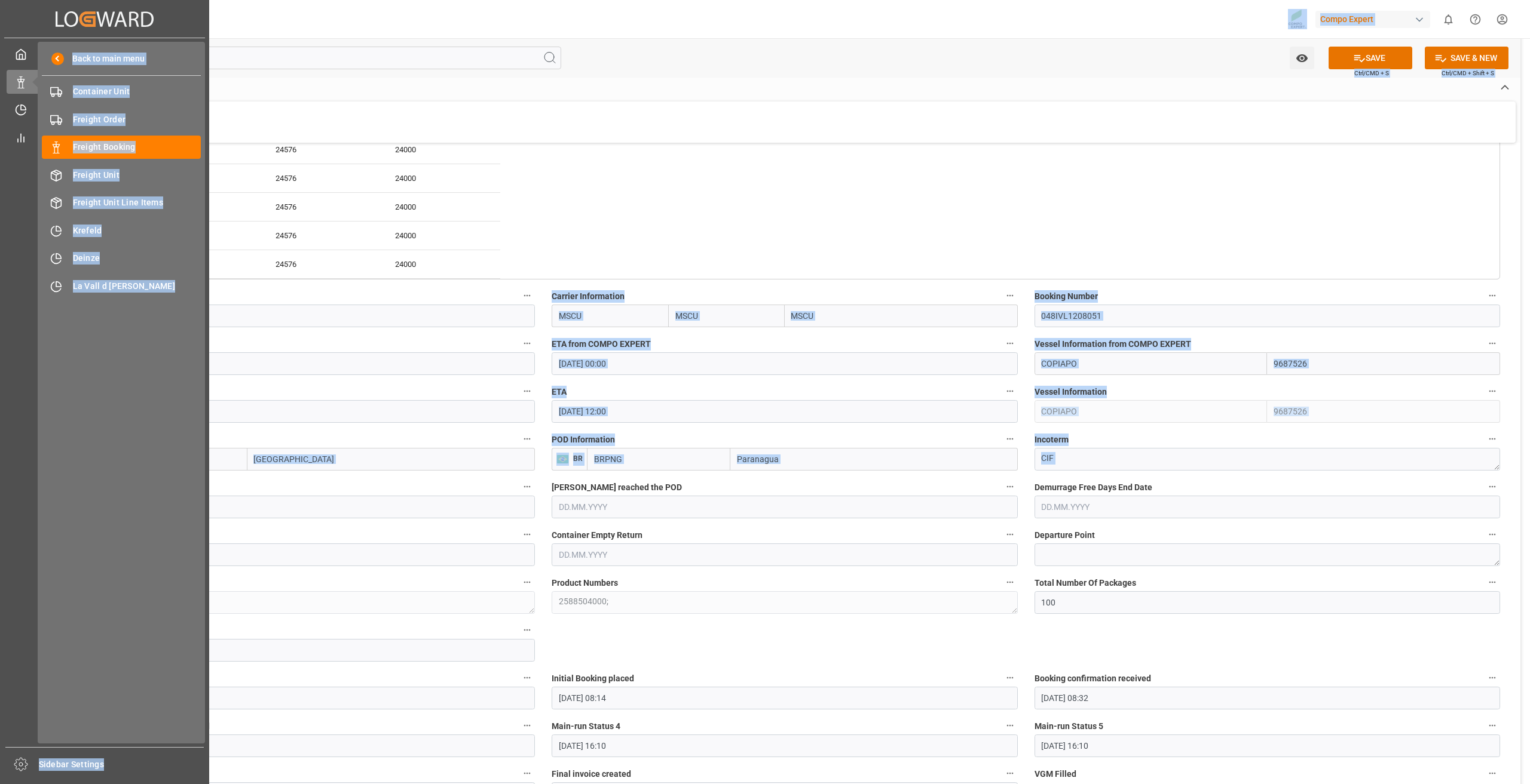
drag, startPoint x: 140, startPoint y: 485, endPoint x: 34, endPoint y: 498, distance: 106.8
click at [34, 498] on div "Created by potrace 1.15, written by Peter Selinger 2001-2017 Created by potrace…" at bounding box center [765, 392] width 1530 height 784
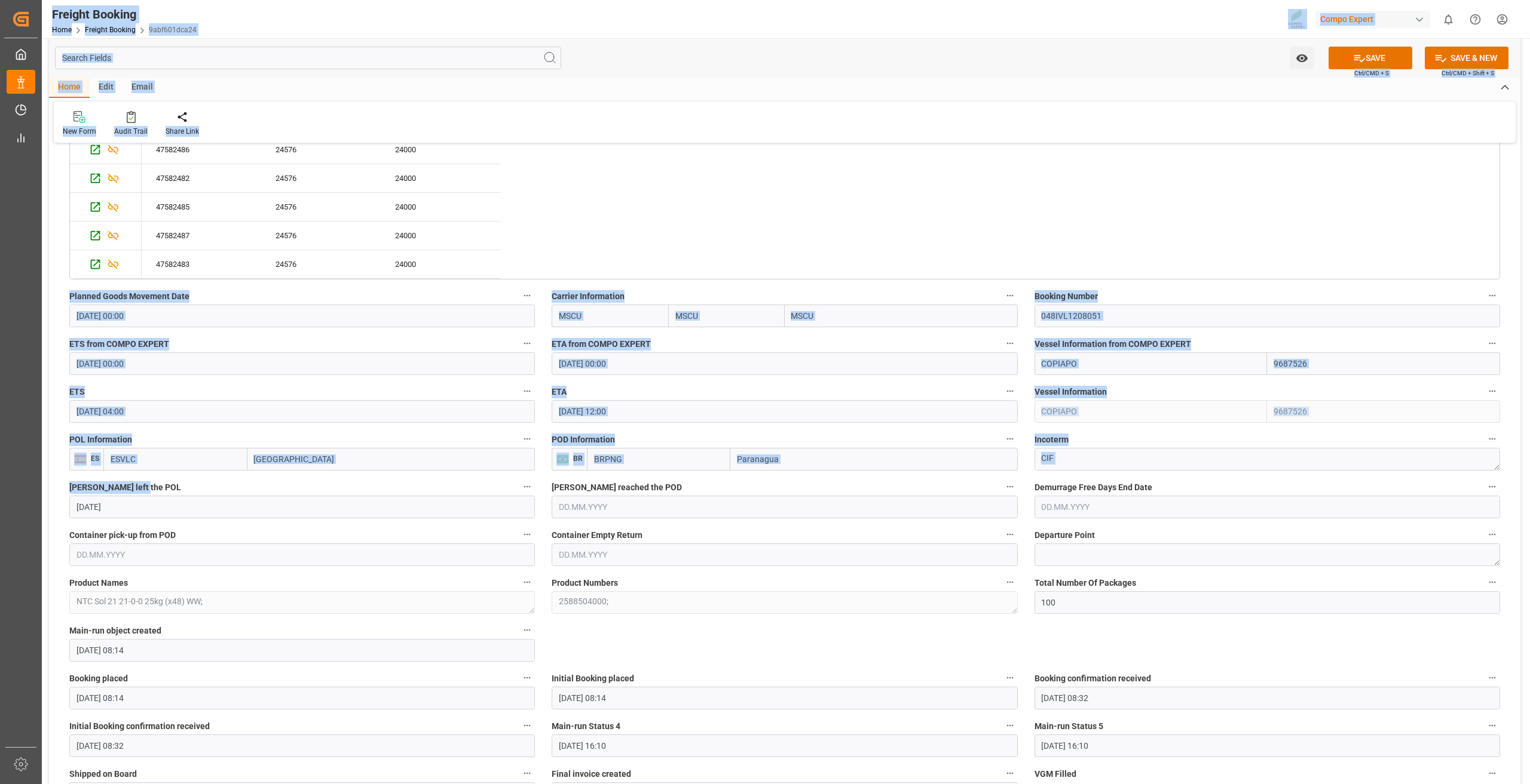
click at [255, 490] on label "Vessel left the POL" at bounding box center [302, 488] width 466 height 17
click at [519, 490] on button "Vessel left the POL" at bounding box center [527, 487] width 15 height 15
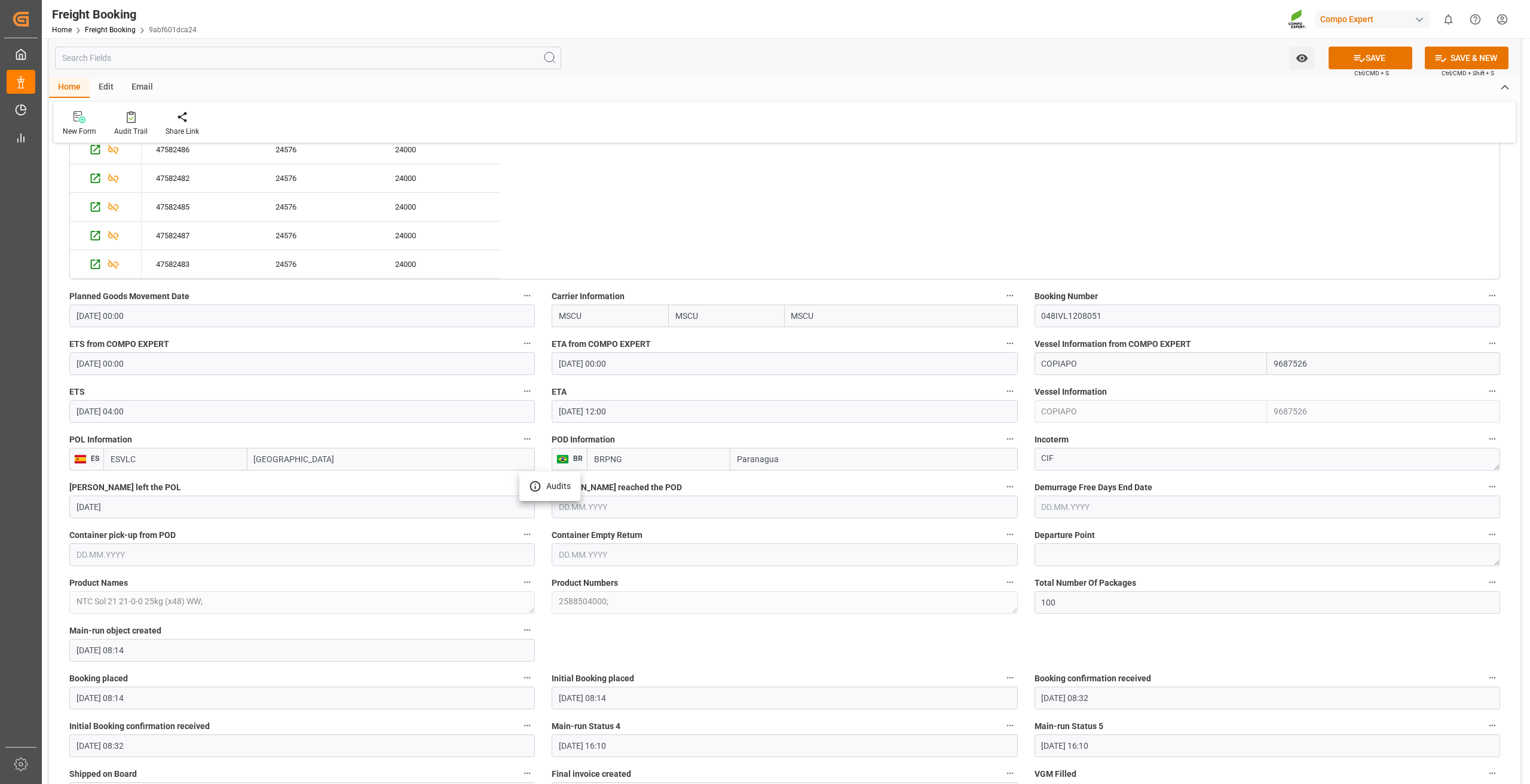
drag, startPoint x: 77, startPoint y: 484, endPoint x: 128, endPoint y: 486, distance: 51.0
click at [128, 486] on div at bounding box center [765, 392] width 1530 height 784
drag, startPoint x: 138, startPoint y: 508, endPoint x: 171, endPoint y: 506, distance: 33.1
click at [171, 506] on input "29.07.2025" at bounding box center [302, 507] width 466 height 23
click at [162, 486] on label "Vessel left the POL" at bounding box center [302, 488] width 466 height 17
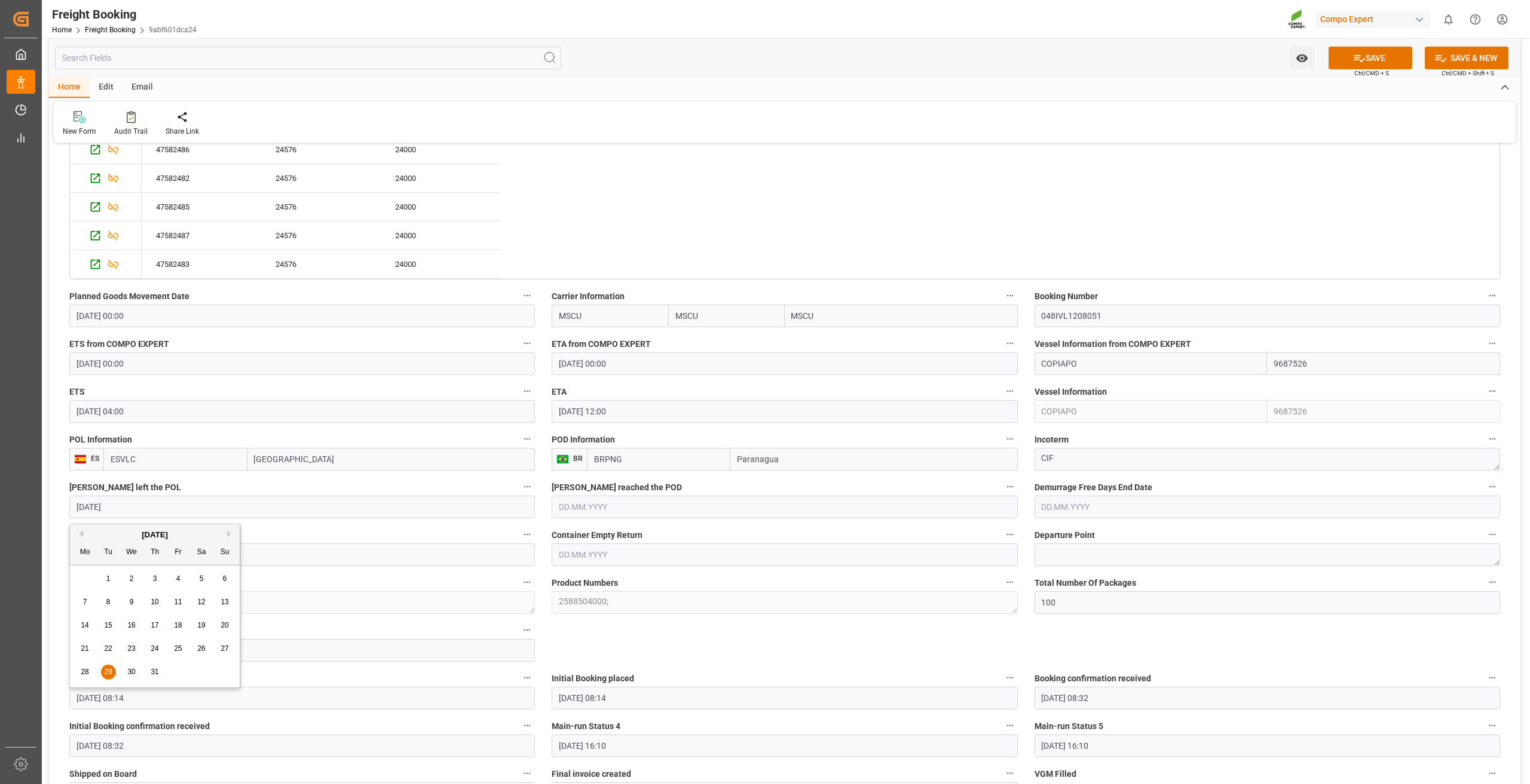
click at [519, 486] on button "Vessel left the POL" at bounding box center [527, 487] width 15 height 15
click at [131, 486] on div at bounding box center [765, 392] width 1530 height 784
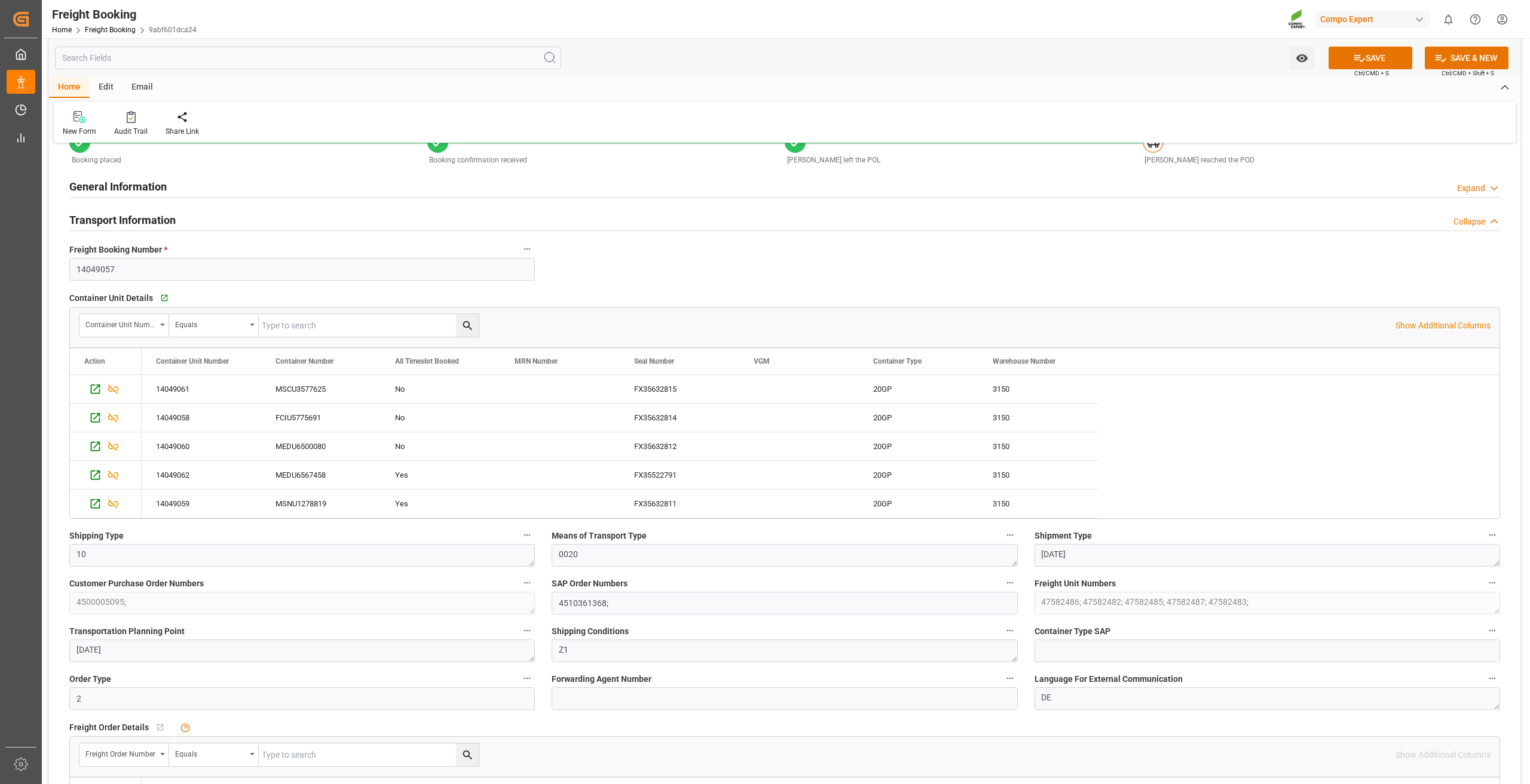
scroll to position [0, 0]
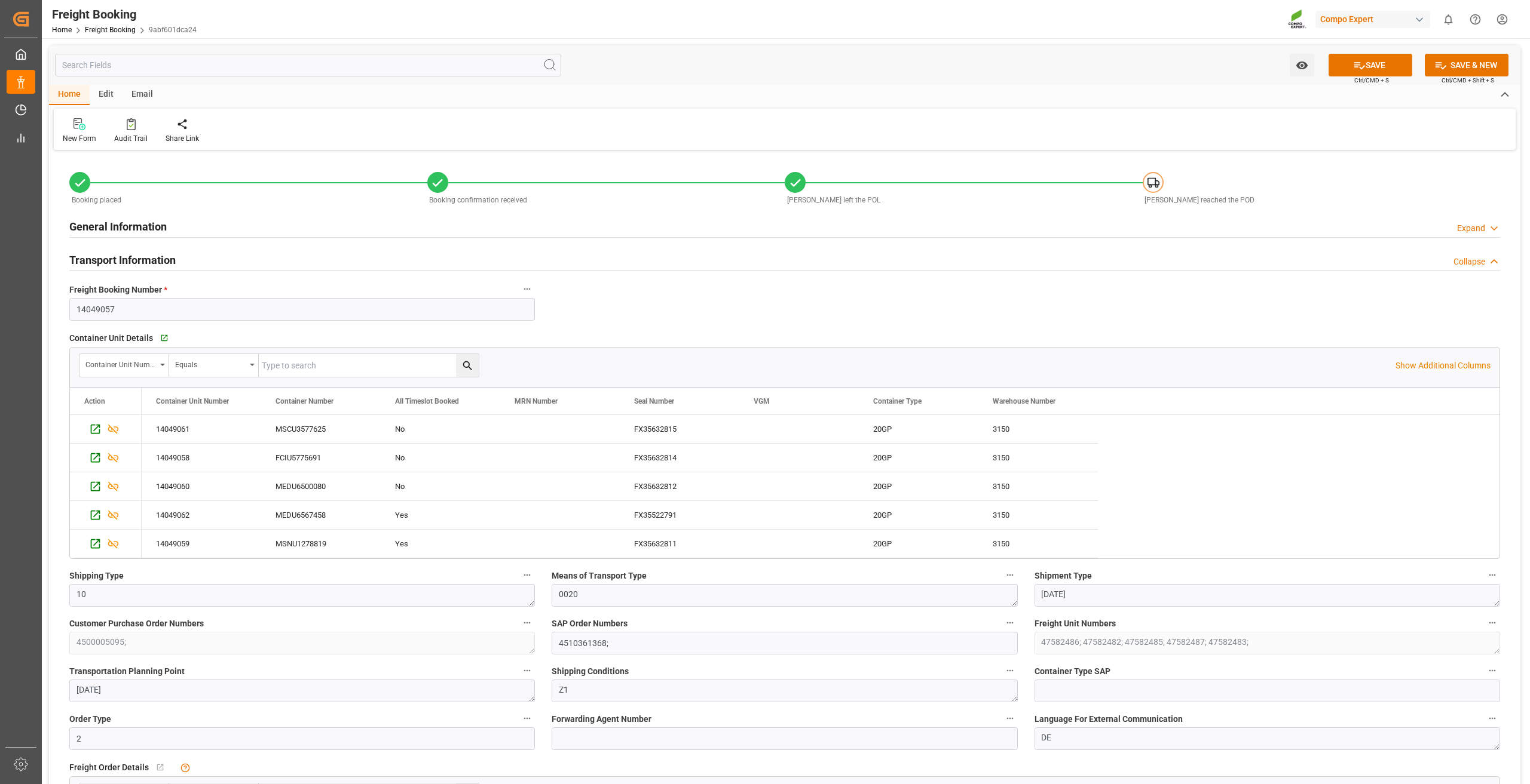
click at [402, 229] on div "General Information Expand" at bounding box center [785, 226] width 1431 height 23
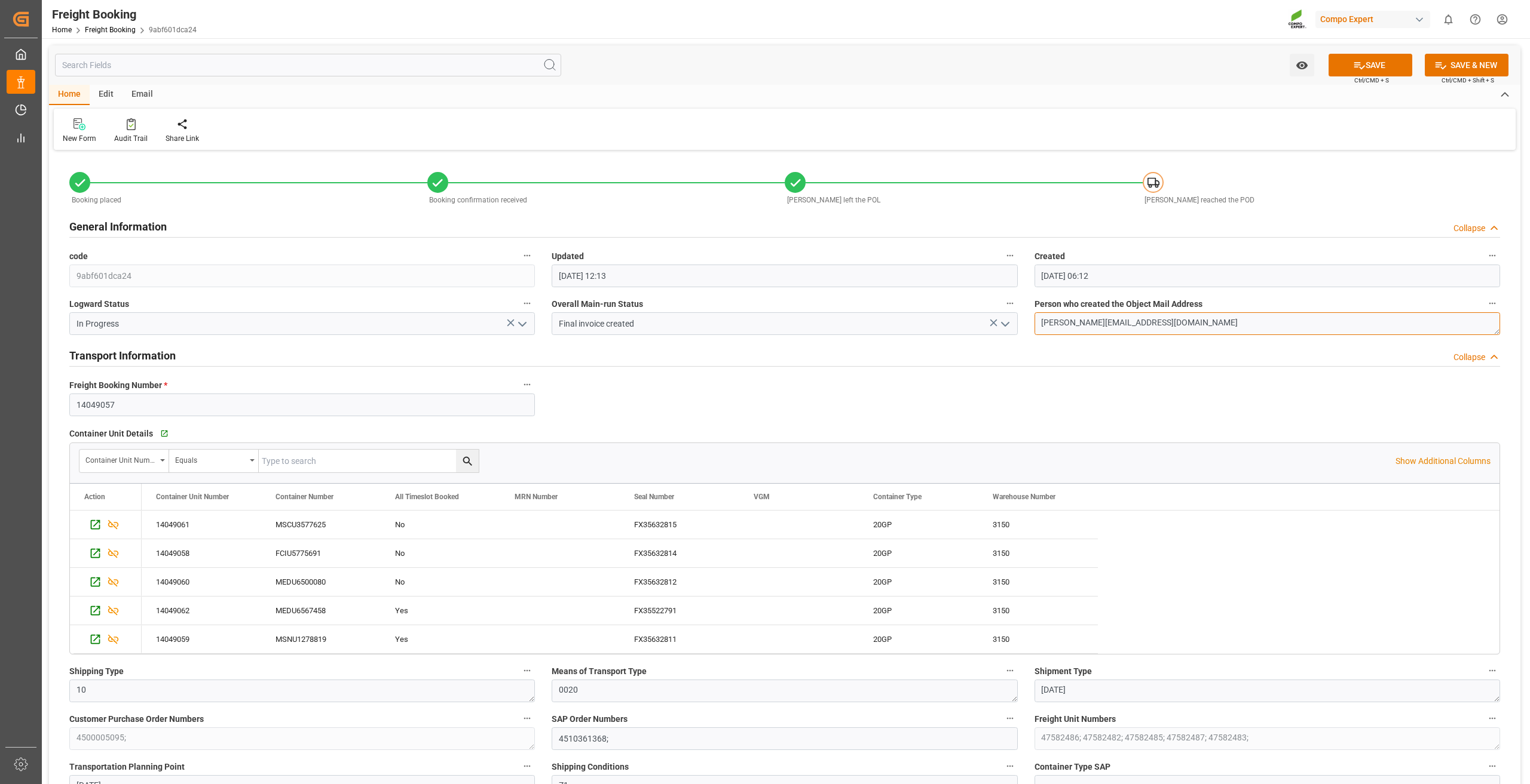
drag, startPoint x: 1183, startPoint y: 321, endPoint x: 1163, endPoint y: 330, distance: 21.9
click at [1097, 227] on div "General Information Collapse" at bounding box center [785, 226] width 1431 height 23
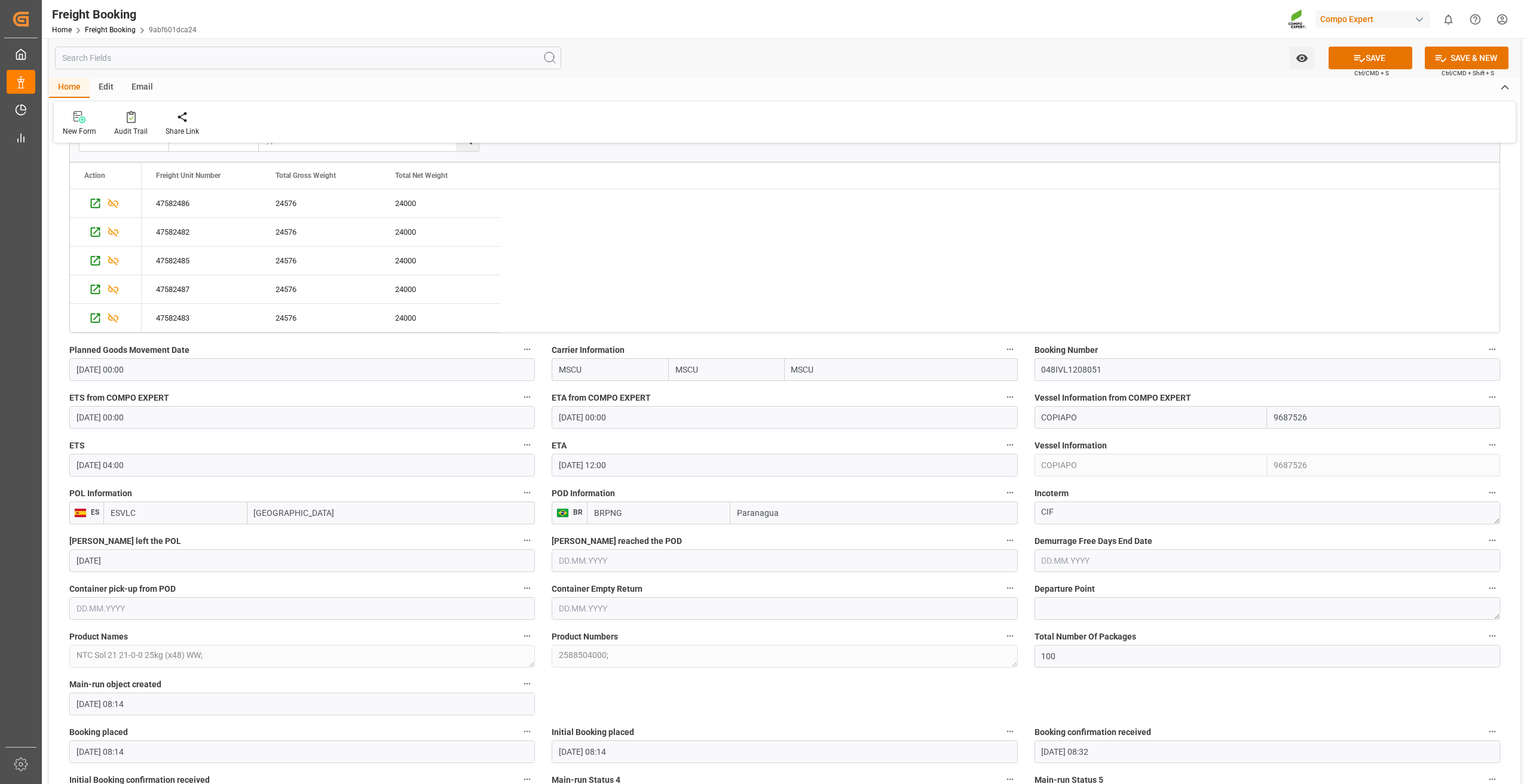
scroll to position [896, 0]
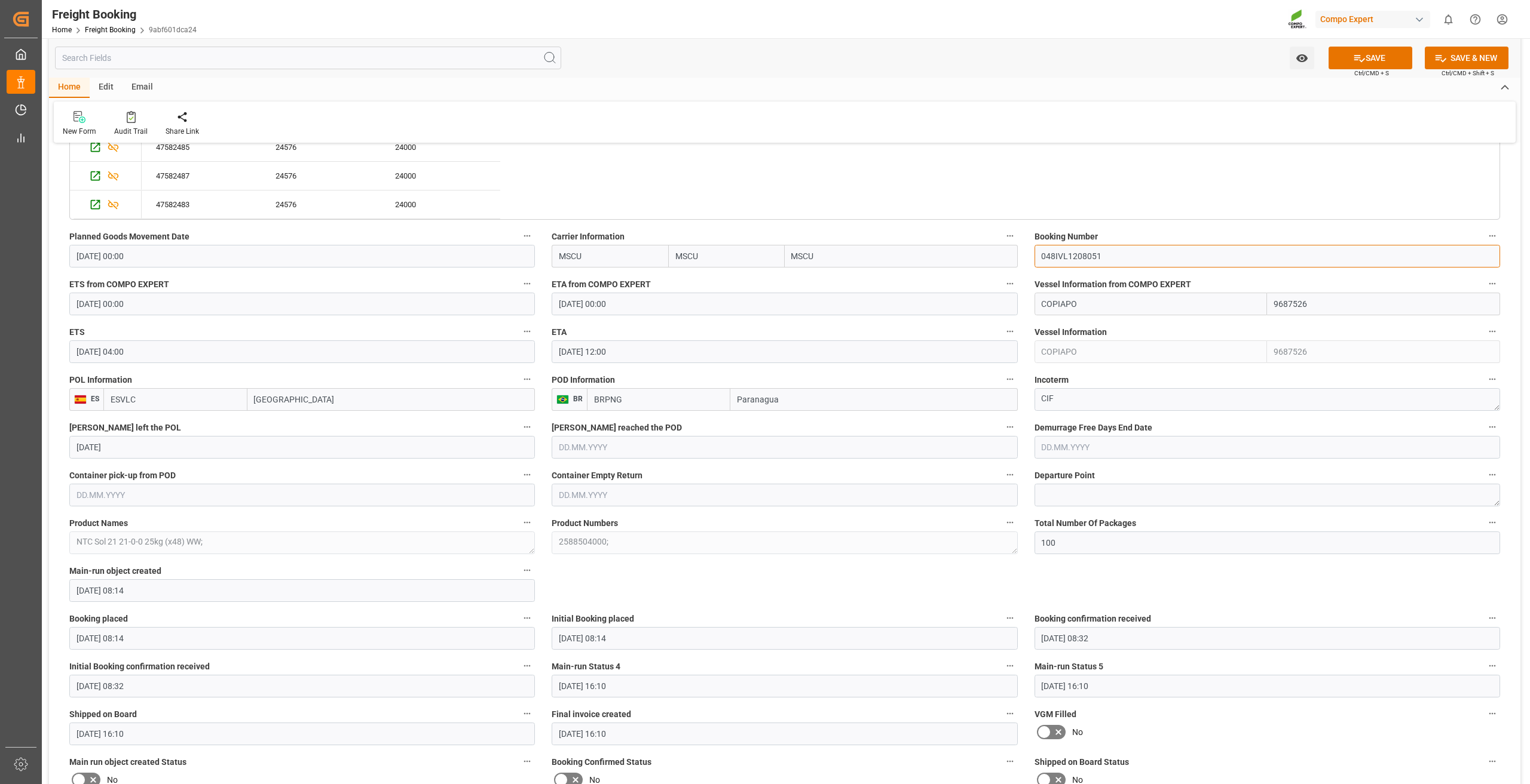
drag, startPoint x: 1128, startPoint y: 259, endPoint x: 1156, endPoint y: 252, distance: 28.9
click at [1156, 252] on input "048IVL1208051" at bounding box center [1267, 256] width 466 height 23
